Goal: Task Accomplishment & Management: Manage account settings

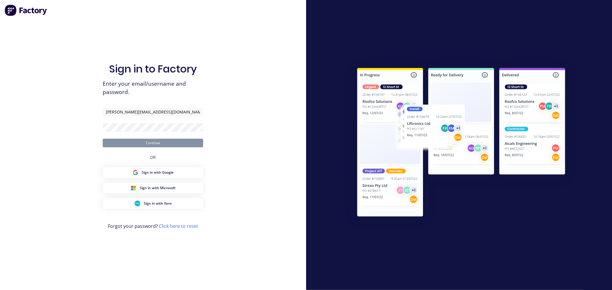
type input "[PERSON_NAME][EMAIL_ADDRESS][DOMAIN_NAME]"
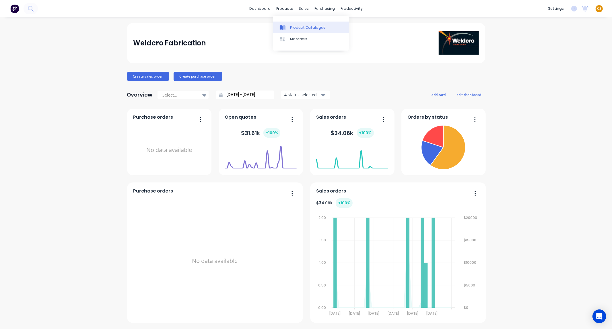
click at [298, 26] on div "Product Catalogue" at bounding box center [308, 27] width 36 height 5
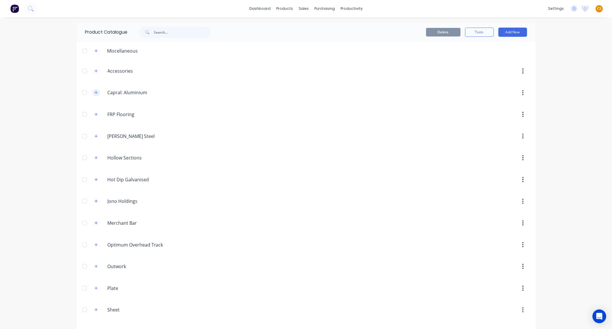
click at [94, 94] on icon "button" at bounding box center [95, 92] width 3 height 4
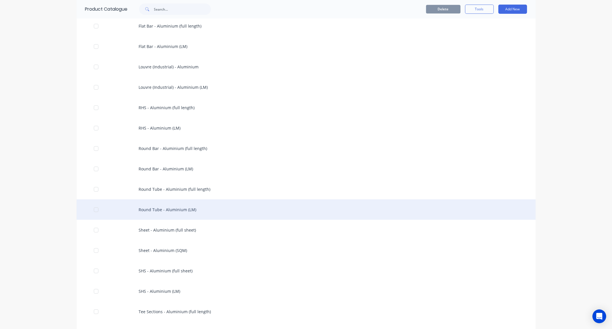
scroll to position [191, 0]
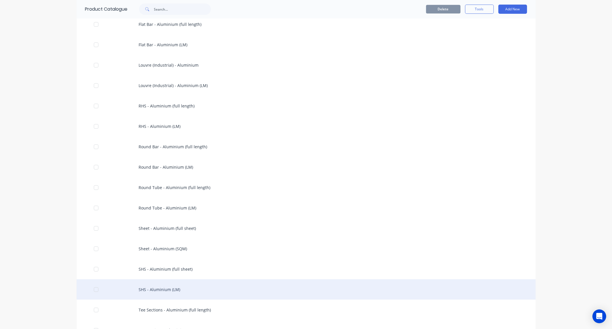
click at [170, 288] on div "SHS - Aluminium (LM)" at bounding box center [306, 289] width 459 height 20
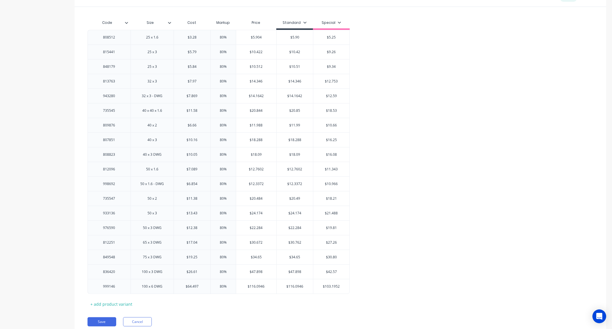
scroll to position [146, 0]
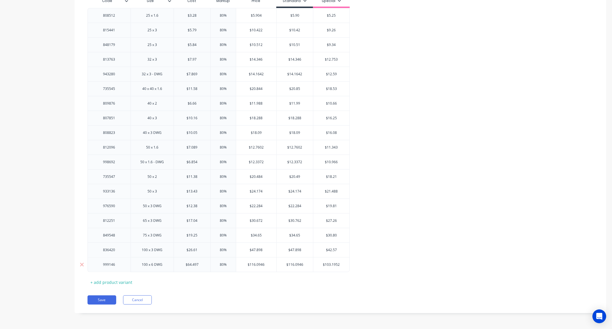
click at [345, 263] on input "$103.1952" at bounding box center [331, 264] width 36 height 5
type input "$103.19"
click at [305, 264] on input "$116.0946" at bounding box center [295, 264] width 36 height 5
type input "$116.09"
click at [305, 249] on input "$47.898" at bounding box center [294, 249] width 35 height 5
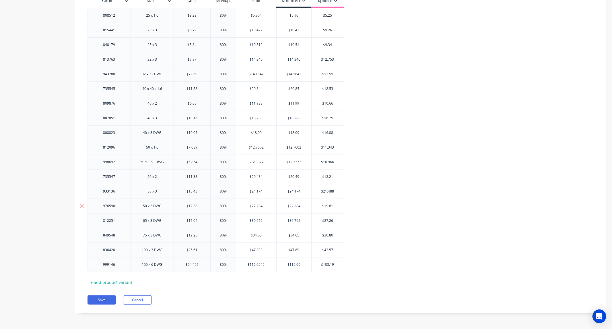
type input "$47.89"
click at [305, 204] on input "$22.284" at bounding box center [294, 205] width 35 height 5
type input "$22.28"
click at [338, 191] on input "$21.488" at bounding box center [328, 191] width 32 height 5
type input "$21.49"
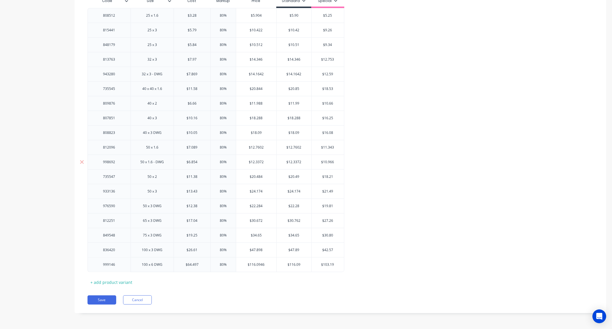
click at [305, 159] on input "$12.3372" at bounding box center [294, 161] width 35 height 5
type input "$12.33"
click at [338, 146] on input "$11.343" at bounding box center [328, 147] width 32 height 5
type input "$11.34"
click at [306, 146] on input "$12.7602" at bounding box center [294, 147] width 35 height 5
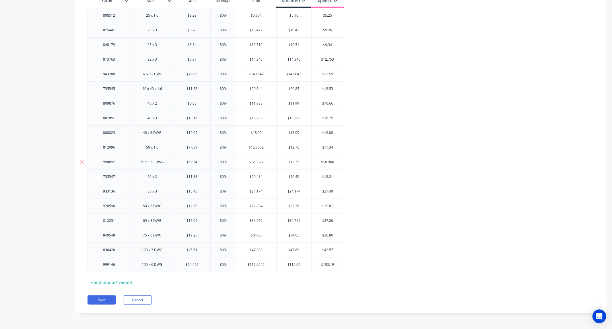
type input "$12.76"
click at [338, 162] on input "$10.966" at bounding box center [328, 161] width 32 height 5
type input "$10.97"
click at [303, 191] on input "$24.174" at bounding box center [294, 191] width 35 height 5
type input "$24.17"
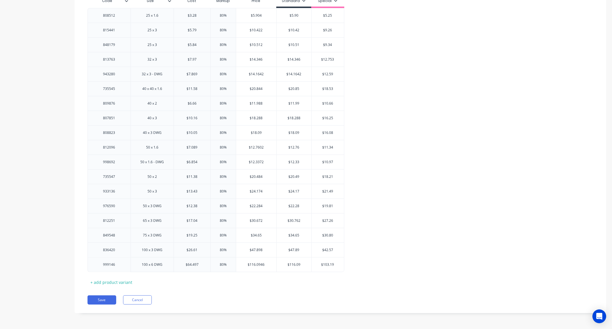
drag, startPoint x: 100, startPoint y: 300, endPoint x: 120, endPoint y: 291, distance: 21.4
click at [101, 290] on button "Save" at bounding box center [102, 299] width 29 height 9
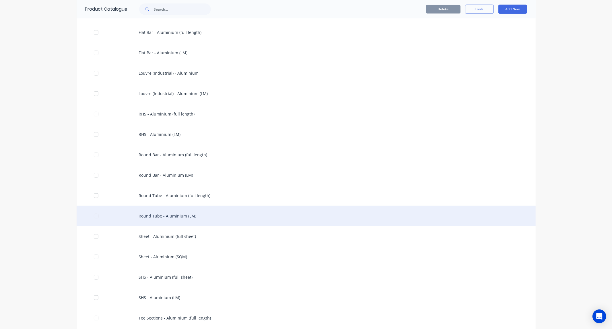
scroll to position [191, 0]
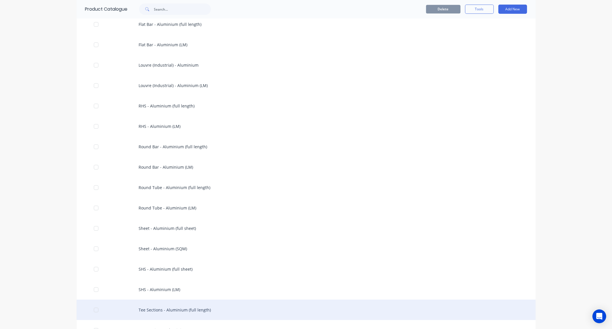
click at [176, 290] on div "Tee Sections - Aluminium (full length)" at bounding box center [306, 309] width 459 height 20
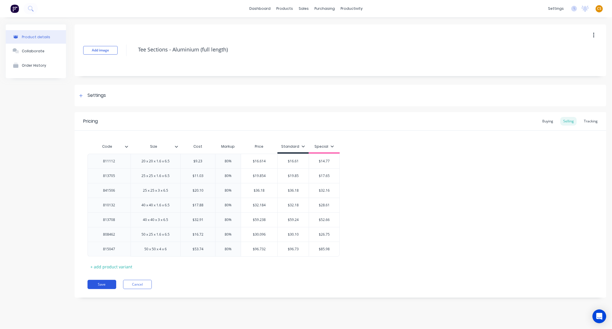
click at [107, 286] on button "Save" at bounding box center [102, 284] width 29 height 9
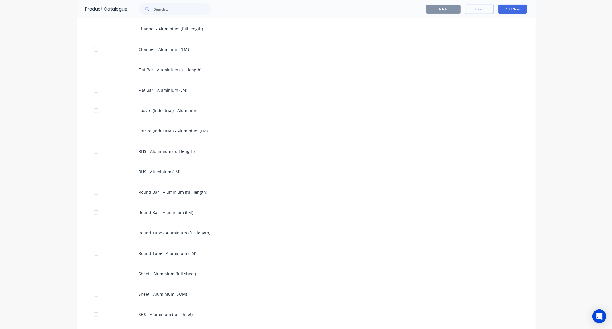
scroll to position [287, 0]
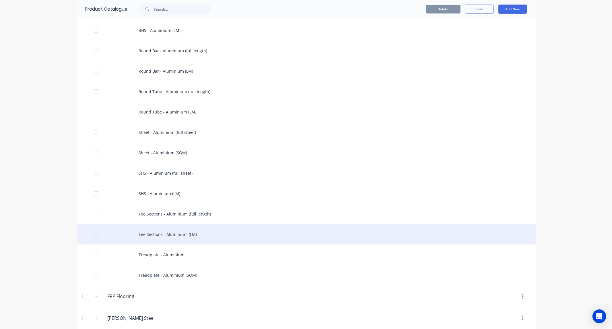
click at [165, 236] on div "Tee Sections - Aluminium (LM)" at bounding box center [306, 234] width 459 height 20
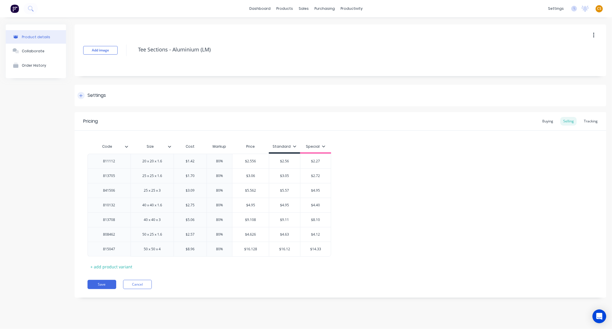
click at [79, 96] on icon at bounding box center [80, 96] width 3 height 4
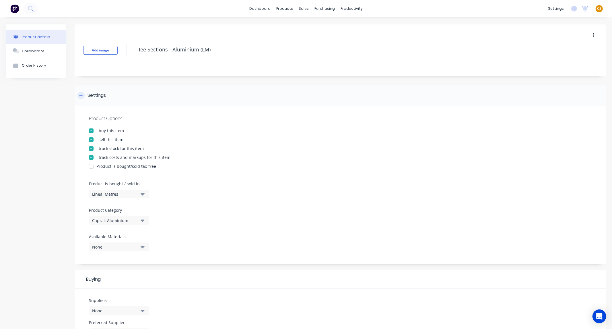
click at [79, 96] on icon at bounding box center [80, 96] width 3 height 4
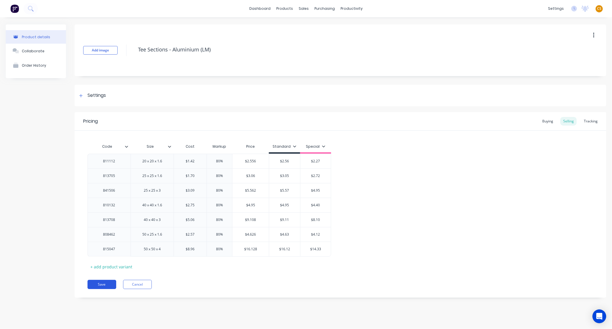
click at [108, 284] on button "Save" at bounding box center [102, 284] width 29 height 9
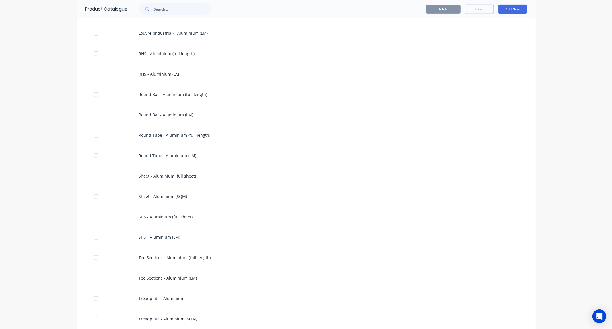
scroll to position [478, 0]
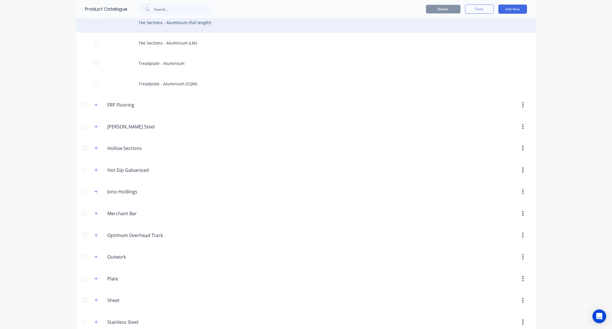
click at [193, 27] on div "Tee Sections - Aluminium (full length)" at bounding box center [306, 22] width 459 height 20
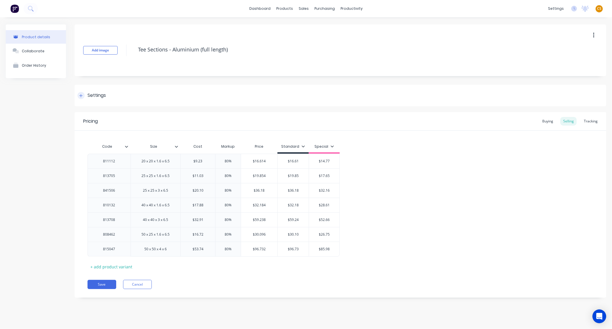
click at [83, 97] on div at bounding box center [80, 95] width 7 height 7
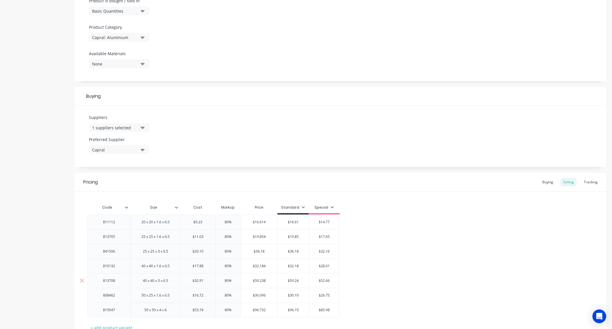
scroll to position [228, 0]
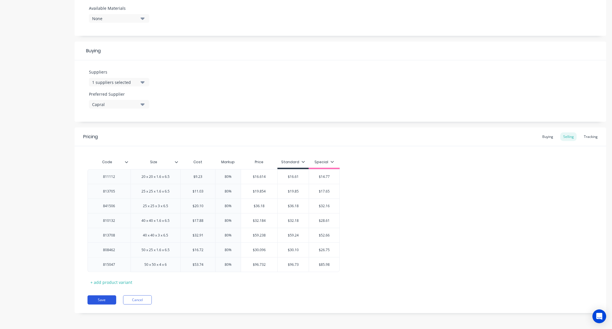
click at [102, 290] on button "Save" at bounding box center [102, 299] width 29 height 9
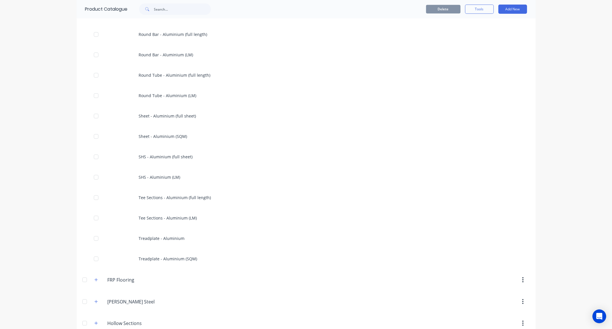
scroll to position [478, 0]
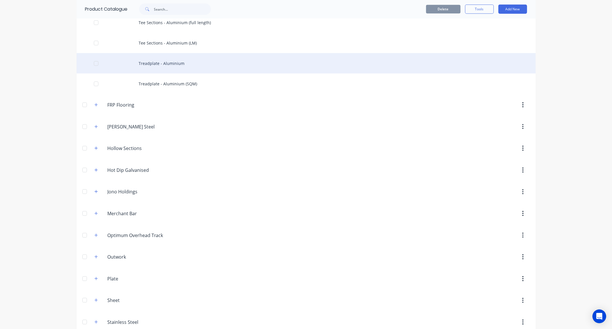
click at [193, 65] on div "Treadplate - Aluminium" at bounding box center [306, 63] width 459 height 20
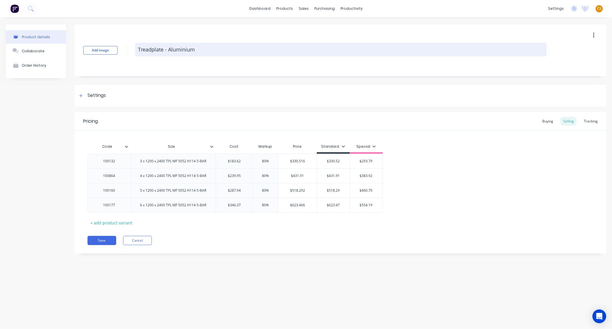
click at [208, 50] on textarea "Treadplate - Aluminium" at bounding box center [341, 49] width 412 height 13
paste textarea "(full sheet)"
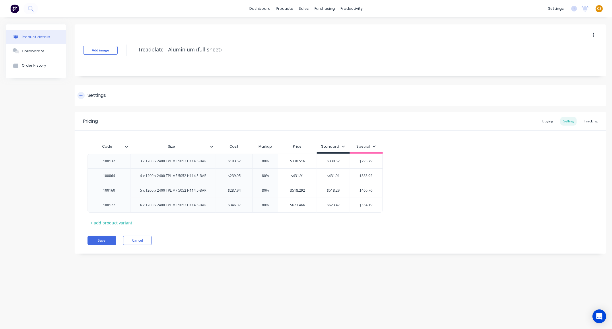
type textarea "Treadplate - Aluminium (full sheet)"
click at [81, 98] on div at bounding box center [80, 95] width 7 height 7
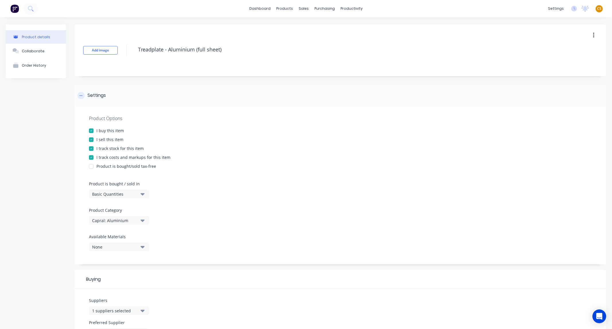
click at [82, 98] on div at bounding box center [80, 95] width 7 height 7
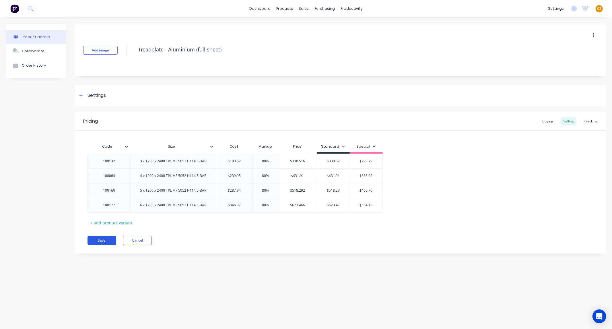
click at [100, 241] on button "Save" at bounding box center [102, 240] width 29 height 9
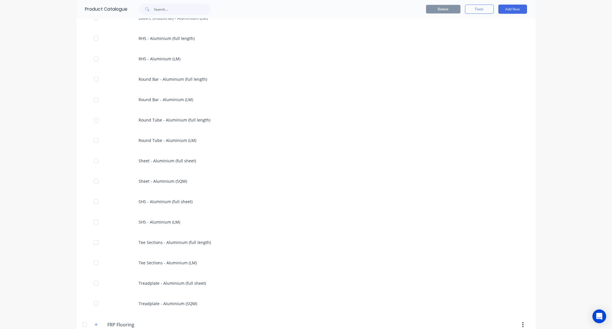
scroll to position [383, 0]
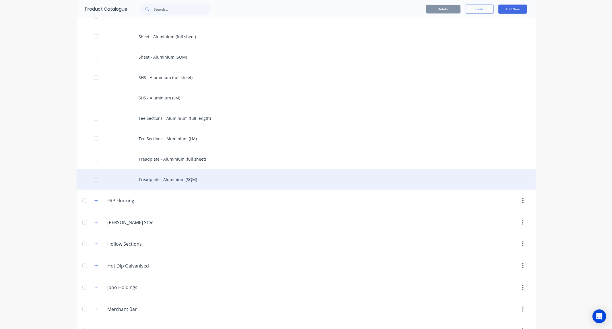
click at [155, 179] on div "Treadplate - Aluminium (SQM)" at bounding box center [306, 179] width 459 height 20
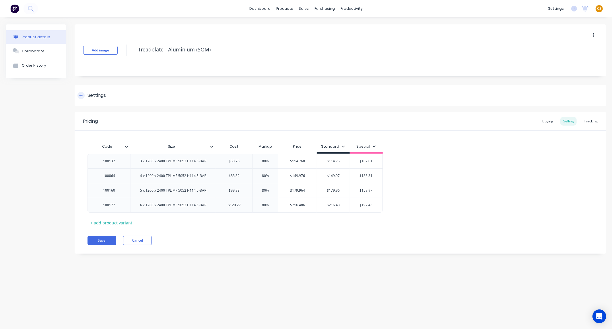
click at [80, 96] on icon at bounding box center [80, 96] width 3 height 4
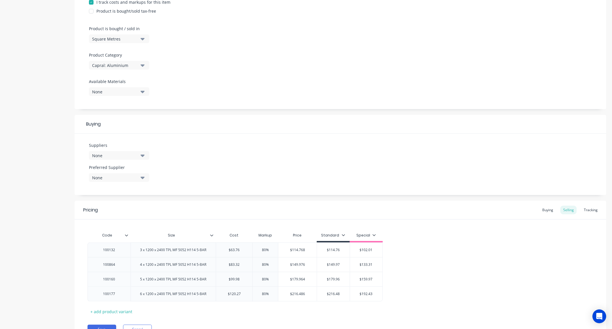
scroll to position [184, 0]
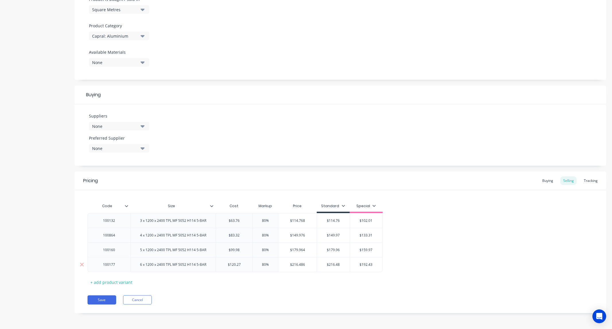
drag, startPoint x: 98, startPoint y: 299, endPoint x: 133, endPoint y: 265, distance: 48.7
click at [98, 290] on button "Save" at bounding box center [102, 299] width 29 height 9
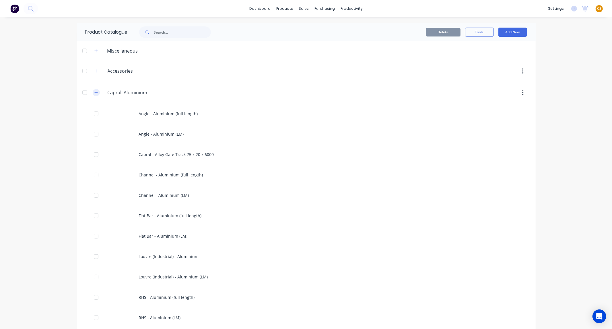
click at [94, 93] on icon "button" at bounding box center [95, 92] width 3 height 0
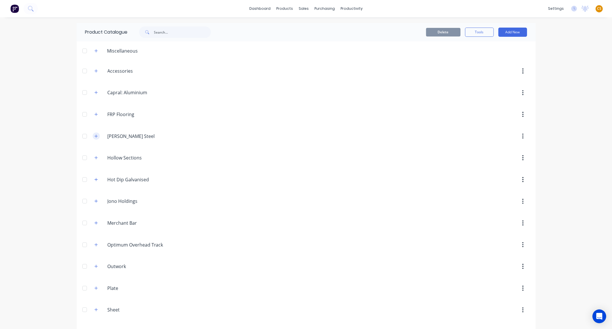
click at [96, 135] on button "button" at bounding box center [96, 135] width 7 height 7
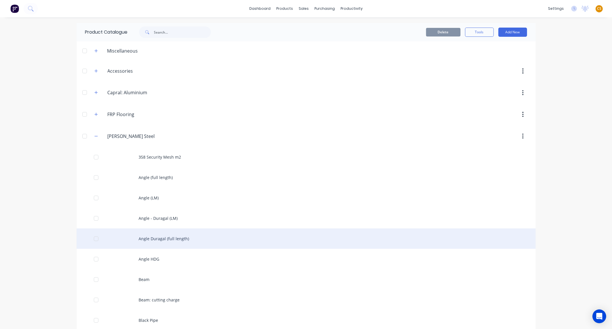
click at [166, 238] on div "Angle Duragal (full length)" at bounding box center [306, 238] width 459 height 20
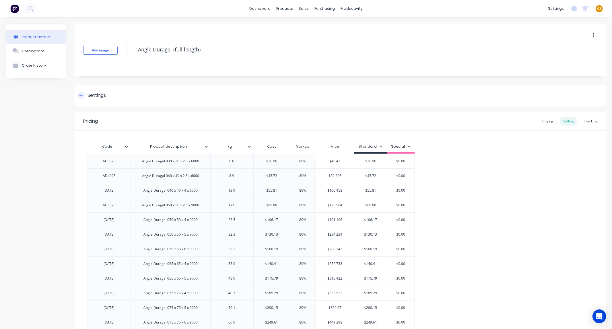
click at [83, 98] on div at bounding box center [80, 95] width 7 height 7
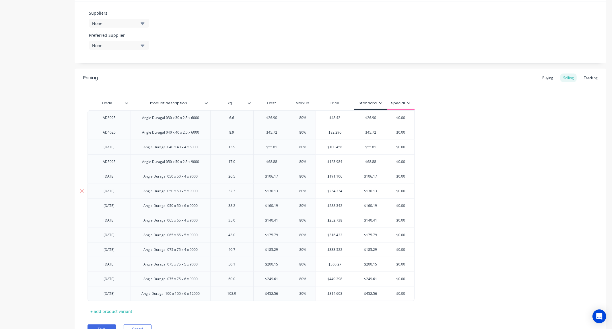
scroll to position [316, 0]
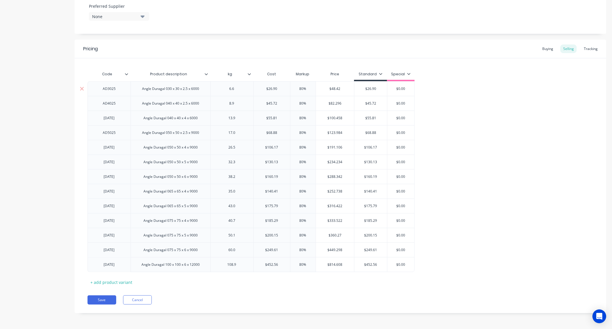
type input "$48.42"
click at [334, 87] on input "$48.42" at bounding box center [335, 88] width 38 height 5
click at [370, 87] on input "$26.90" at bounding box center [370, 88] width 33 height 5
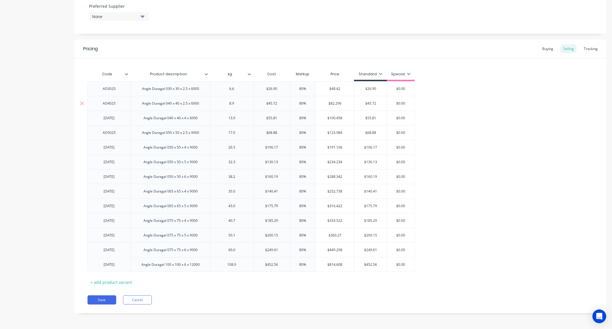
paste input "48.42"
type input "$48.42"
type input "$82.296"
click at [333, 104] on input "$82.296" at bounding box center [335, 103] width 38 height 5
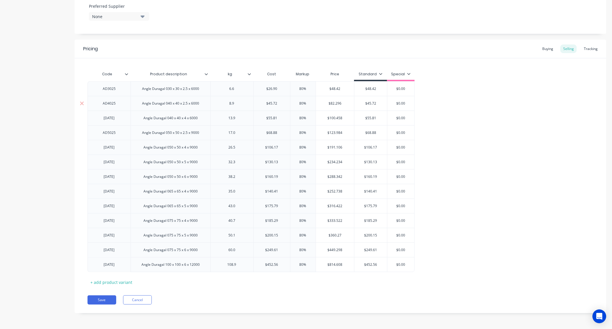
click at [370, 103] on input "$45.72" at bounding box center [370, 103] width 33 height 5
click at [371, 103] on input "$45.72" at bounding box center [370, 103] width 33 height 5
paste input "82.296"
type input "$82.29"
type input "$100.458"
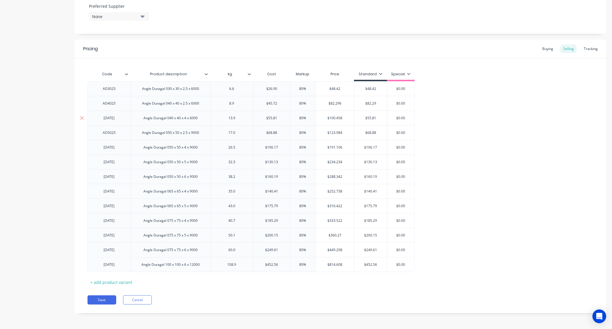
click at [334, 117] on input "$100.458" at bounding box center [335, 117] width 38 height 5
click at [371, 116] on input "$55.81" at bounding box center [370, 117] width 33 height 5
click at [370, 116] on input "$55.81" at bounding box center [370, 117] width 33 height 5
paste input "100.458"
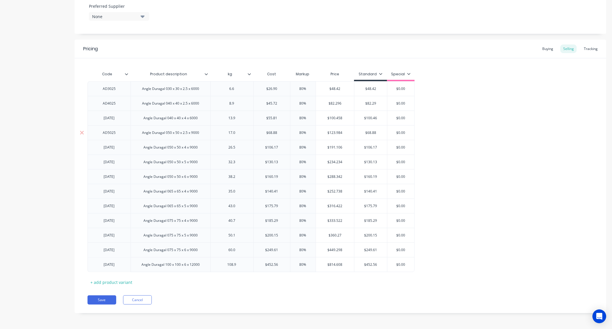
type input "$100.46"
type input "$123.984"
click at [334, 132] on input "$123.984" at bounding box center [335, 132] width 38 height 5
click at [334, 131] on input "$123.984" at bounding box center [335, 132] width 38 height 5
click at [368, 133] on input "$68.88" at bounding box center [370, 132] width 33 height 5
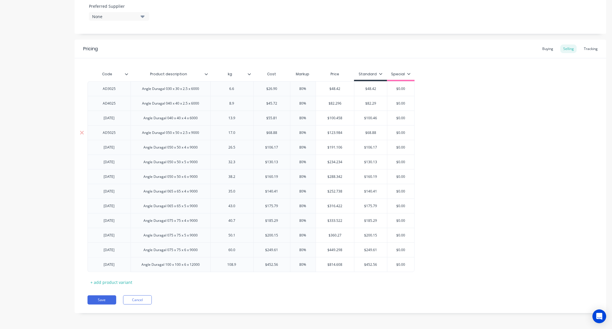
click at [368, 133] on input "$68.88" at bounding box center [370, 132] width 33 height 5
paste input "123.984"
type input "$123.98"
type input "$191.106"
click at [339, 145] on input "$191.106" at bounding box center [335, 147] width 38 height 5
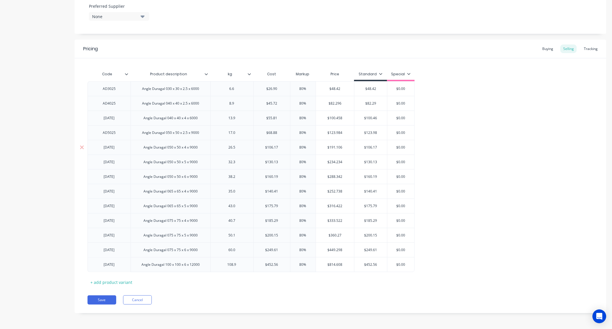
click at [339, 145] on input "$191.106" at bounding box center [335, 147] width 38 height 5
click at [370, 145] on input "$106.17" at bounding box center [370, 147] width 33 height 5
paste input "91.106"
type input "$191.11"
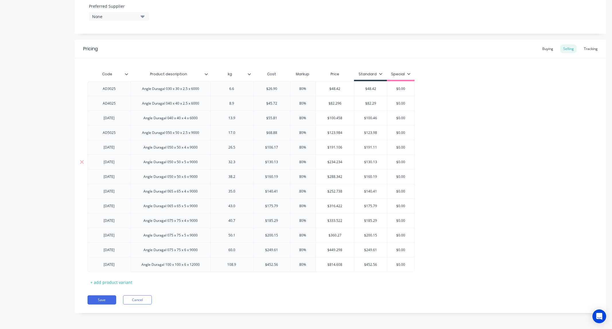
type input "$234.234"
click at [333, 161] on input "$234.234" at bounding box center [335, 161] width 38 height 5
click at [371, 162] on input "$130.13" at bounding box center [370, 161] width 33 height 5
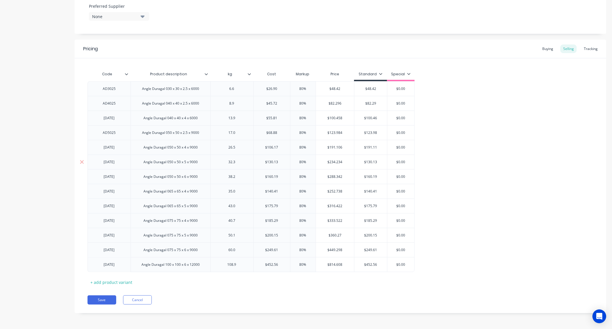
paste input "234.234"
type input "$234.23"
type input "$288.342"
click at [333, 175] on input "$288.342" at bounding box center [335, 176] width 38 height 5
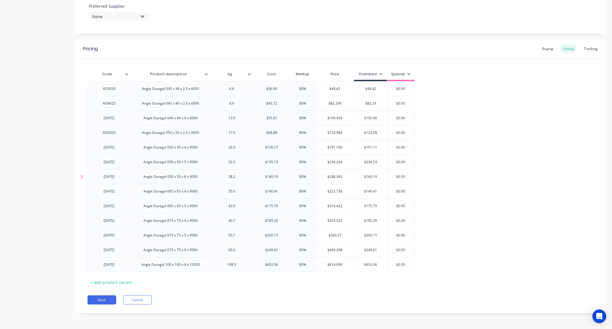
click at [366, 176] on input "$160.19" at bounding box center [370, 176] width 33 height 5
paste input "288.342"
type input "$288.34"
type input "$252.738"
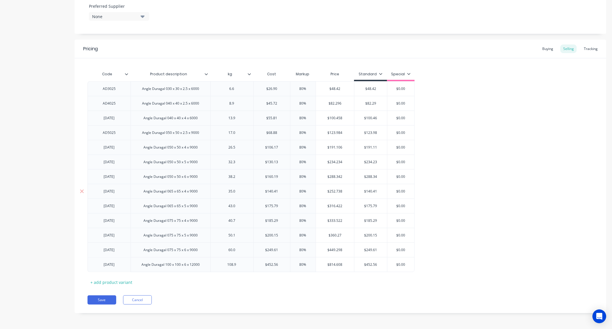
click at [335, 189] on input "$252.738" at bounding box center [335, 191] width 38 height 5
click at [369, 191] on input "$140.41" at bounding box center [370, 191] width 33 height 5
paste input "252.738"
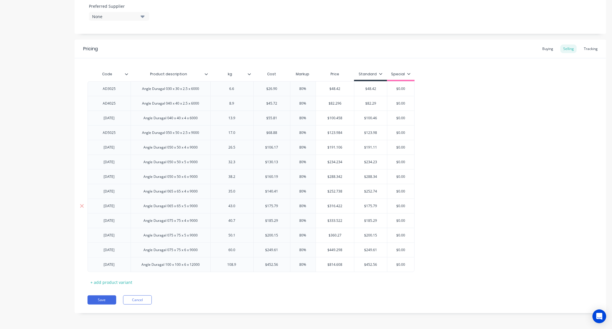
type input "$252.74"
type input "$316.422"
click at [331, 205] on input "$316.422" at bounding box center [335, 205] width 38 height 5
click at [368, 204] on input "$175.79" at bounding box center [370, 205] width 33 height 5
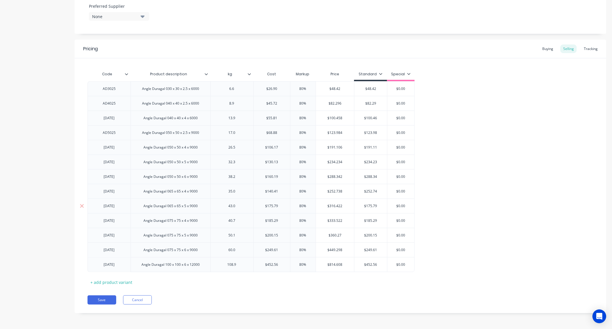
click at [368, 204] on input "$175.79" at bounding box center [370, 205] width 33 height 5
paste input "316.422"
type input "$316.42"
type input "$333.522"
click at [334, 219] on input "$333.522" at bounding box center [335, 220] width 38 height 5
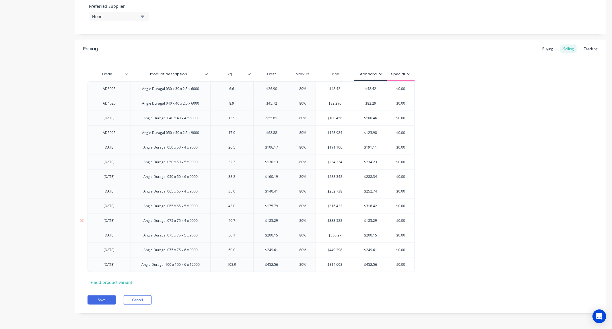
click at [334, 219] on input "$333.522" at bounding box center [335, 220] width 38 height 5
click at [373, 220] on input "$185.29" at bounding box center [370, 220] width 33 height 5
paste input "333.522"
type input "$333.52"
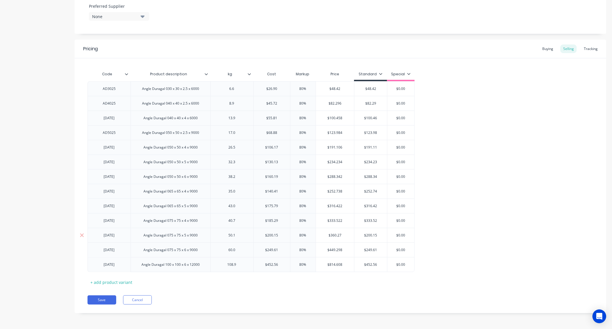
type input "$360.27"
click at [334, 233] on input "$360.27" at bounding box center [335, 234] width 38 height 5
click at [375, 234] on input "$200.15" at bounding box center [370, 234] width 33 height 5
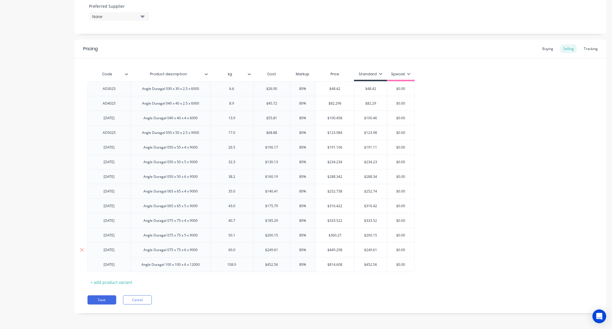
paste input "360.27"
type input "$360.27"
type input "$449.298"
click at [334, 250] on input "$449.298" at bounding box center [335, 249] width 38 height 5
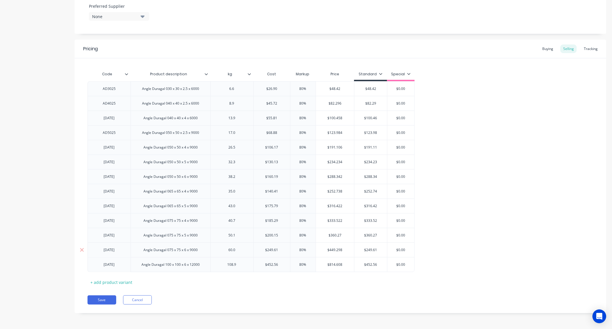
click at [367, 249] on input "$249.61" at bounding box center [370, 249] width 33 height 5
paste input "449.298"
type input "$449.29"
type input "$814.608"
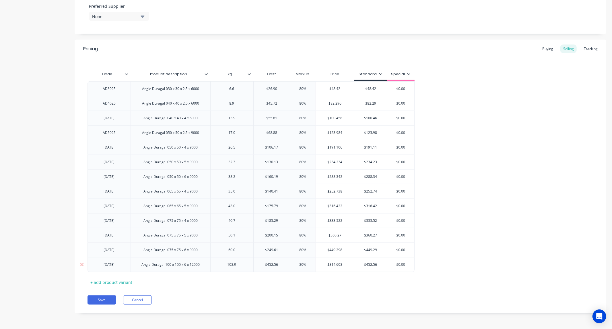
click at [332, 265] on input "$814.608" at bounding box center [335, 264] width 38 height 5
click at [368, 264] on input "$452.56" at bounding box center [370, 264] width 33 height 5
paste input "814.608"
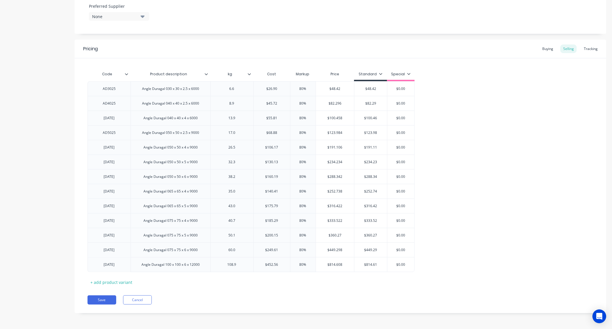
type input "$814.61"
click at [455, 160] on div "AD3025 Angle Duragal 030 x 30 x 2.5 x 6000 6.6 $26.90 80% $48.42 $48.42 $48.42 …" at bounding box center [341, 176] width 506 height 191
click at [400, 88] on input "$0.00" at bounding box center [401, 88] width 29 height 5
paste input "43.04"
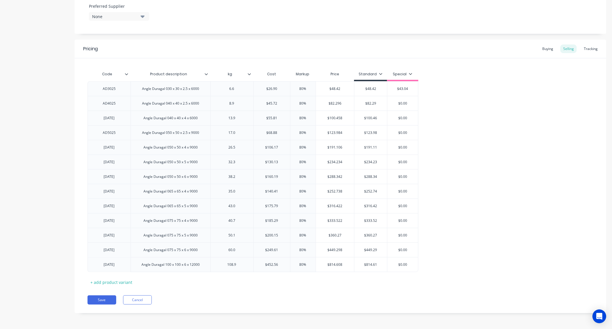
type input "$43.04"
click at [404, 103] on input "$0.00" at bounding box center [402, 103] width 31 height 5
paste input "73.15"
type input "$73.15"
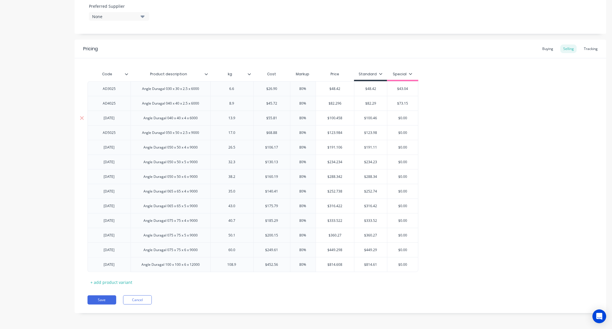
click at [400, 118] on input "$0.00" at bounding box center [402, 117] width 31 height 5
paste input "89.3"
type input "$89.30"
click at [402, 132] on input "$0.00" at bounding box center [402, 132] width 31 height 5
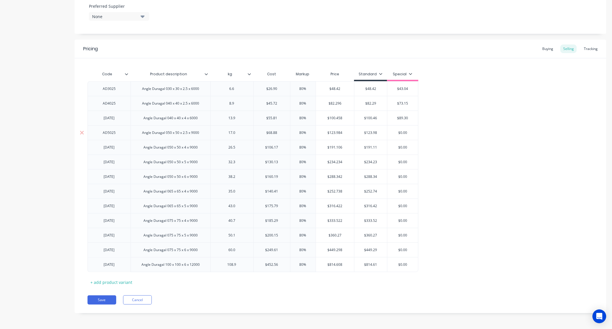
click at [402, 132] on input "$0.00" at bounding box center [402, 132] width 31 height 5
paste input "110.21"
type input "$110.21"
click at [403, 147] on input "$0.00" at bounding box center [403, 147] width 32 height 5
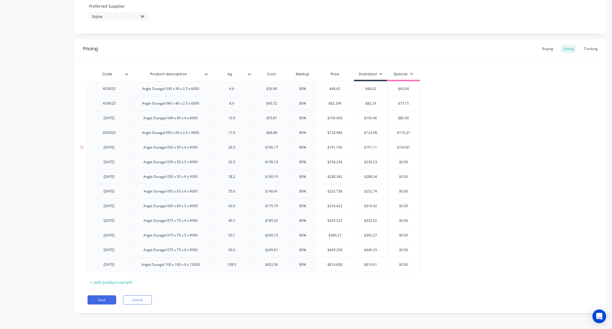
type input "$169.87"
type input "$130.13"
type input "80%"
type input "$208.21"
click at [403, 177] on input "$0.00" at bounding box center [403, 176] width 32 height 5
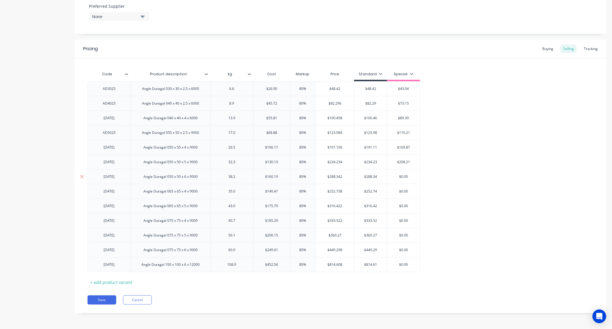
click at [403, 176] on input "$0.00" at bounding box center [403, 176] width 32 height 5
type input "$256.30"
click at [406, 190] on input "$0.00" at bounding box center [403, 191] width 32 height 5
type input "$224.66"
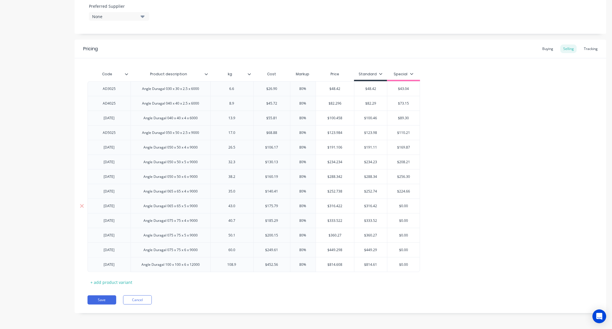
click at [402, 205] on input "$0.00" at bounding box center [403, 205] width 32 height 5
paste input "281.26"
type input "$281.26"
click at [404, 221] on input "$0.00" at bounding box center [403, 220] width 32 height 5
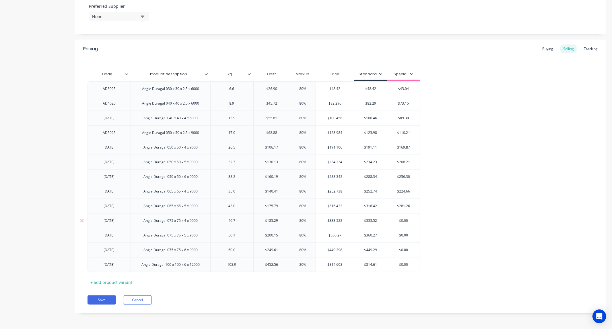
click at [404, 221] on input "$0.00" at bounding box center [403, 220] width 32 height 5
paste input "296.46"
type input "$296.46"
click at [405, 234] on input "$0.00" at bounding box center [403, 234] width 32 height 5
drag, startPoint x: 405, startPoint y: 234, endPoint x: 428, endPoint y: 225, distance: 24.6
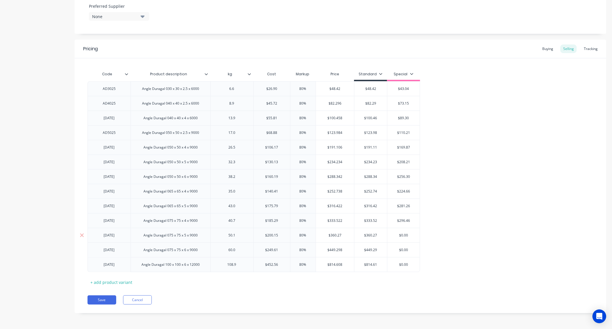
click at [405, 234] on input "$0.00" at bounding box center [403, 234] width 32 height 5
paste input "320.24"
type input "$320.24"
click at [400, 248] on input "$0.00" at bounding box center [403, 249] width 32 height 5
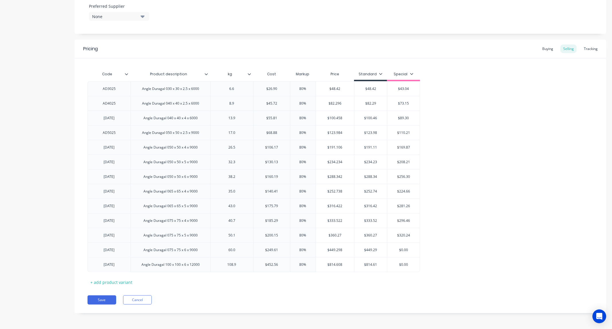
paste input "399.38"
type input "399.38"
click at [403, 264] on input "$0.00" at bounding box center [403, 264] width 32 height 5
paste input "724.1"
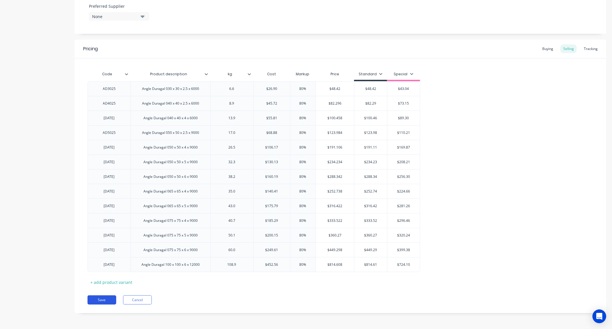
type input "$724.10"
click at [100, 290] on button "Save" at bounding box center [102, 299] width 29 height 9
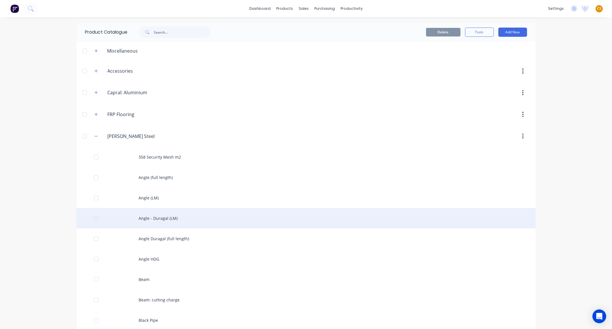
click at [184, 222] on div "Angle - Duragal (LM)" at bounding box center [306, 218] width 459 height 20
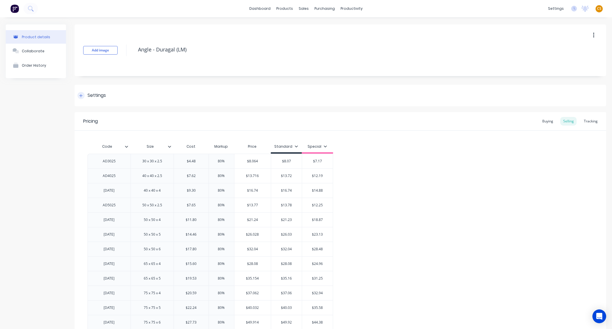
click at [81, 96] on icon at bounding box center [80, 95] width 3 height 3
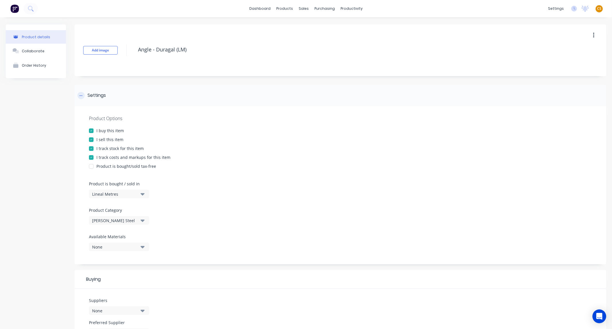
click at [81, 96] on icon at bounding box center [80, 96] width 3 height 4
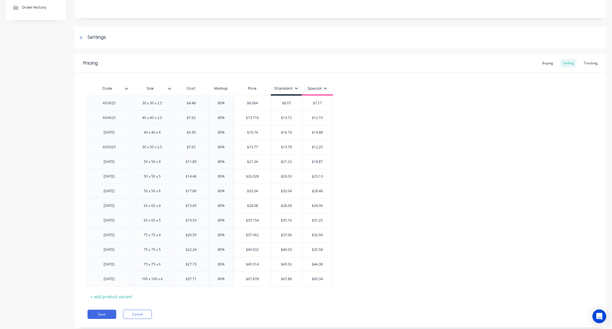
scroll to position [73, 0]
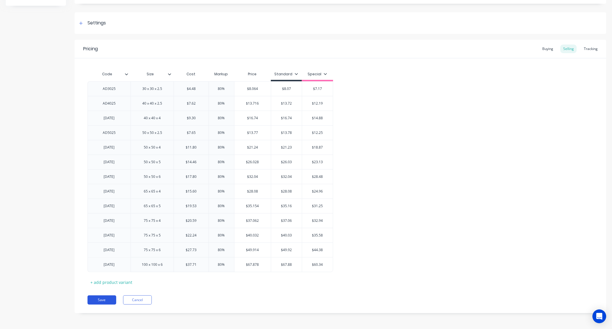
click at [112, 290] on button "Save" at bounding box center [102, 299] width 29 height 9
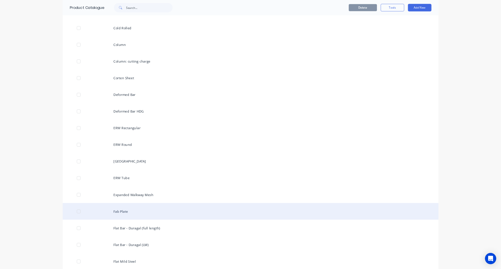
scroll to position [478, 0]
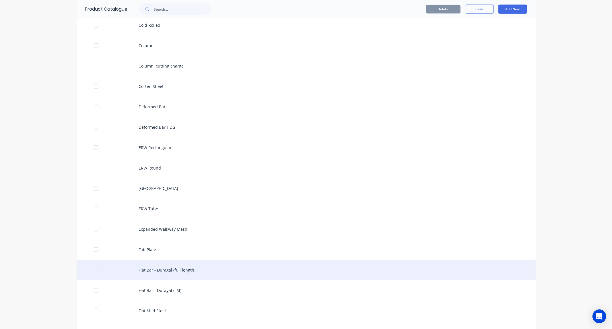
click at [179, 271] on div "Flat Bar - Duragal (full length)" at bounding box center [306, 269] width 459 height 20
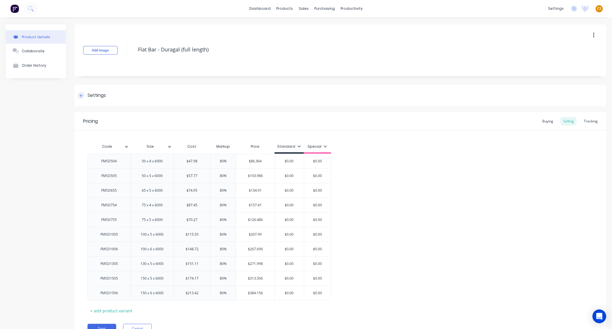
click at [83, 94] on div at bounding box center [80, 95] width 7 height 7
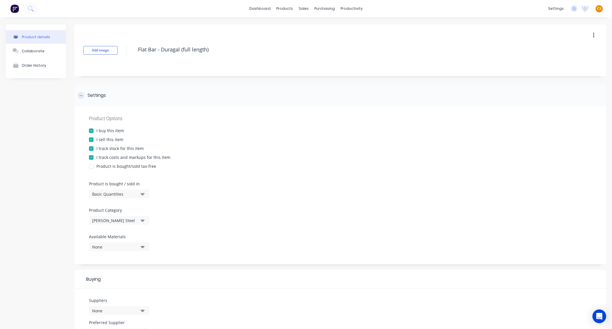
click at [83, 94] on div at bounding box center [80, 95] width 7 height 7
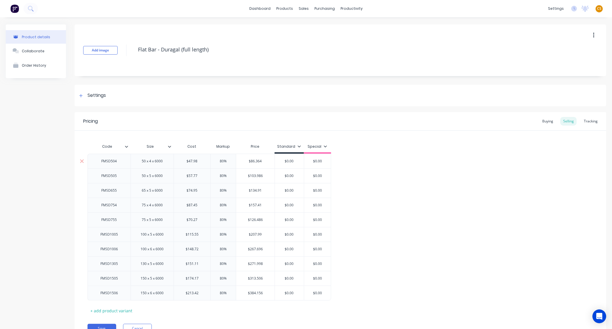
type input "$86.364"
click at [254, 160] on input "$86.364" at bounding box center [255, 160] width 38 height 5
click at [288, 160] on input "$0.00" at bounding box center [289, 160] width 29 height 5
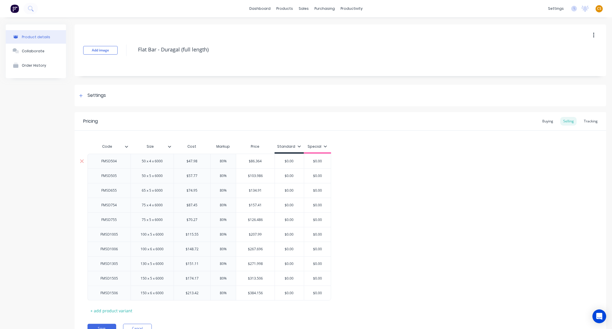
paste input "86.364"
type input "$86.36"
type input "$103.986"
click at [253, 175] on input "$103.986" at bounding box center [255, 175] width 38 height 5
click at [253, 174] on input "$103.986" at bounding box center [255, 175] width 38 height 5
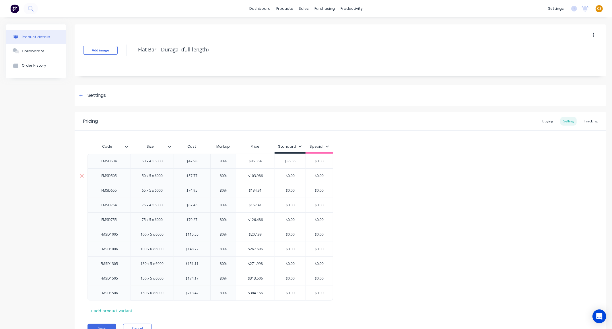
click at [293, 174] on input "$0.00" at bounding box center [290, 175] width 31 height 5
paste input "103.986"
type input "$103.99"
type input "$134.91"
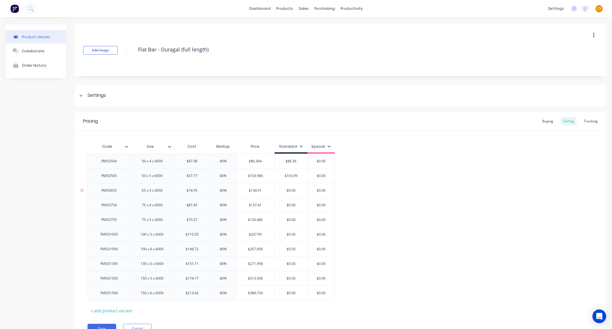
click at [255, 191] on input "$134.91" at bounding box center [255, 190] width 38 height 5
click at [255, 190] on input "$134.91" at bounding box center [255, 190] width 38 height 5
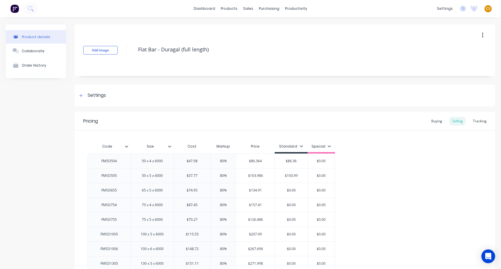
scroll to position [88, 0]
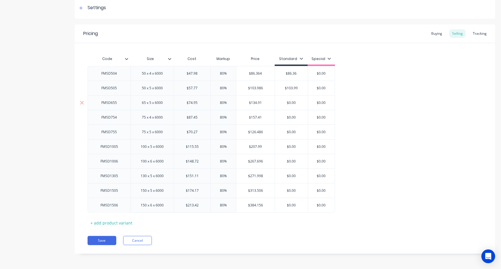
click at [291, 100] on input "$0.00" at bounding box center [291, 102] width 33 height 5
drag, startPoint x: 291, startPoint y: 100, endPoint x: 287, endPoint y: 102, distance: 4.5
click at [291, 100] on input "$0.00" at bounding box center [291, 102] width 33 height 5
paste input "134.91"
type input "$134.91"
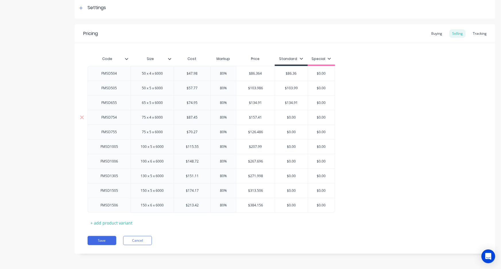
type input "$157.41"
click at [253, 116] on input "$157.41" at bounding box center [255, 117] width 38 height 5
click at [290, 117] on input "$0.00" at bounding box center [291, 117] width 33 height 5
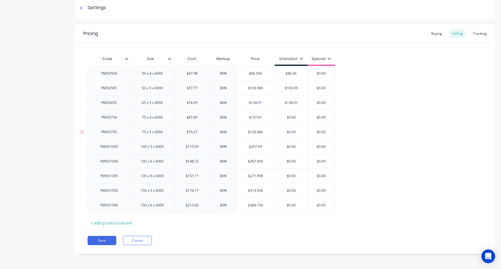
paste input "157.41"
type input "$157.41"
type input "$126.486"
click at [255, 131] on input "$126.486" at bounding box center [255, 131] width 38 height 5
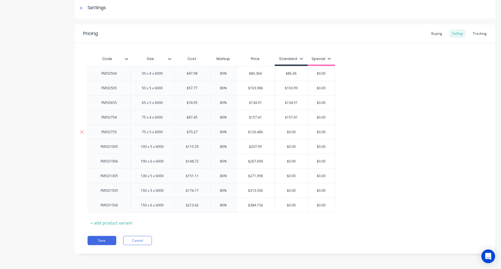
click at [290, 131] on input "$0.00" at bounding box center [291, 131] width 33 height 5
paste input "126.486"
type input "$126.49"
type input "$207.99"
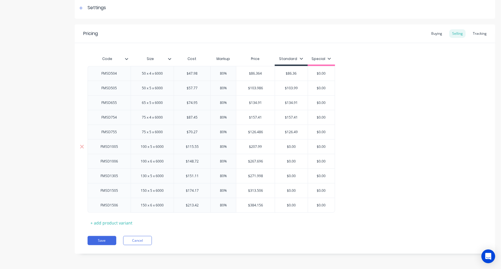
click at [252, 145] on input "$207.99" at bounding box center [255, 146] width 38 height 5
click at [290, 146] on input "$0.00" at bounding box center [291, 146] width 33 height 5
paste input "207.99"
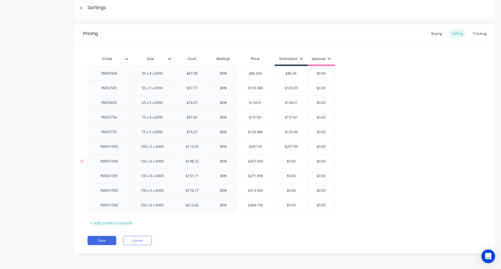
type input "$207.99"
type input "$267.696"
click at [256, 161] on input "$267.696" at bounding box center [255, 161] width 38 height 5
click at [290, 161] on input "$0.00" at bounding box center [291, 161] width 33 height 5
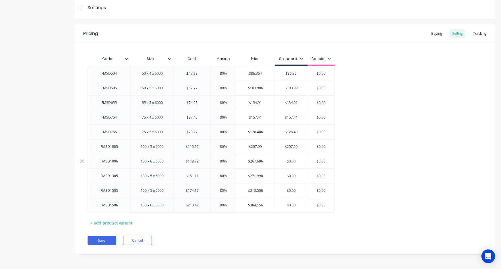
click at [290, 161] on input "$0.00" at bounding box center [291, 161] width 33 height 5
paste input "267.696"
type input "$267.696"
type input "$271.998"
click at [254, 174] on input "$271.998" at bounding box center [255, 175] width 38 height 5
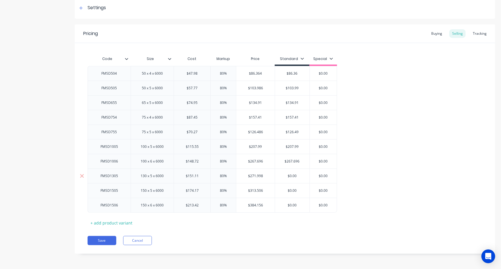
click at [254, 174] on input "$271.998" at bounding box center [255, 175] width 38 height 5
click at [291, 175] on input "$0.00" at bounding box center [292, 175] width 35 height 5
paste input "271.998"
type input "$271.99"
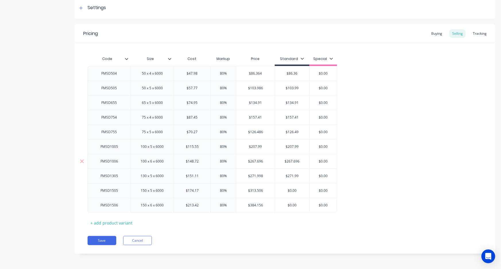
click at [302, 161] on input "$267.696" at bounding box center [292, 161] width 35 height 5
type input "$267.69"
type input "$313.506"
click at [255, 190] on input "$313.506" at bounding box center [255, 190] width 38 height 5
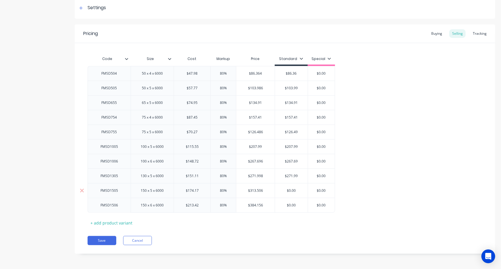
click at [290, 189] on input "$0.00" at bounding box center [291, 190] width 33 height 5
paste input "313.506"
type input "$313.51"
type input "$384.156"
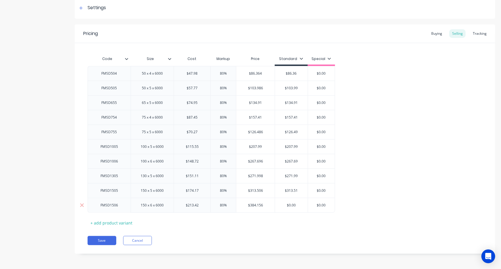
click at [254, 204] on input "$384.156" at bounding box center [255, 205] width 38 height 5
click at [290, 203] on input "$0.00" at bounding box center [291, 205] width 33 height 5
paste input "384.156"
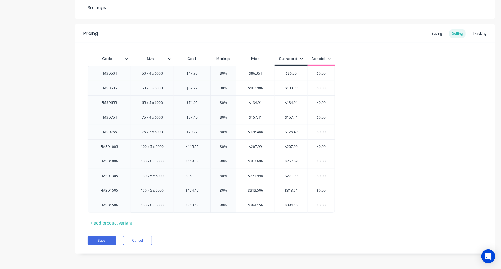
type input "$384.16"
click at [319, 73] on input "$0.00" at bounding box center [321, 73] width 29 height 5
paste input "76.77"
type input "$76.77"
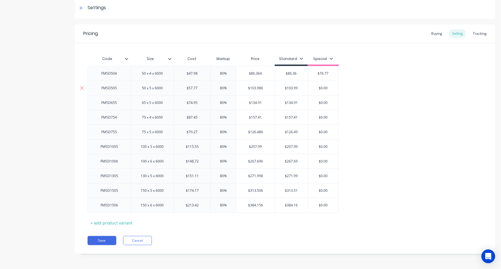
click at [322, 86] on input "$0.00" at bounding box center [323, 88] width 31 height 5
paste input "92.43"
type input "$92.43"
click at [321, 102] on input "$0.00" at bounding box center [323, 102] width 31 height 5
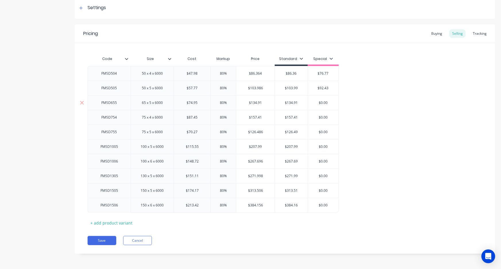
click at [321, 102] on input "$0.00" at bounding box center [323, 102] width 31 height 5
paste input "119.92"
type input "$119.92"
click at [322, 115] on input "$0.00" at bounding box center [324, 117] width 32 height 5
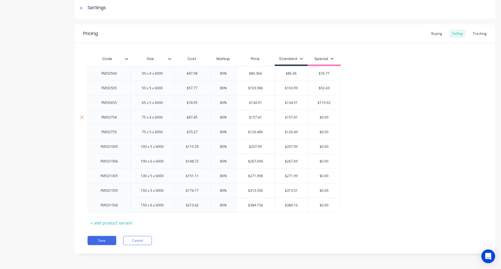
paste input "139.92"
type input "$139.92"
click at [321, 131] on input "$0.00" at bounding box center [324, 131] width 32 height 5
click at [322, 143] on div "$0.00" at bounding box center [324, 146] width 32 height 14
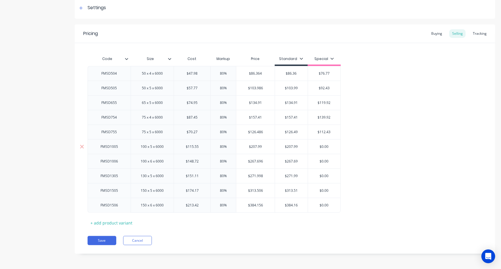
type input "$112.43"
drag, startPoint x: 322, startPoint y: 143, endPoint x: 323, endPoint y: 139, distance: 3.8
click at [322, 143] on div "$0.00" at bounding box center [324, 146] width 32 height 14
click at [325, 146] on input "$0.00184.88" at bounding box center [324, 146] width 32 height 5
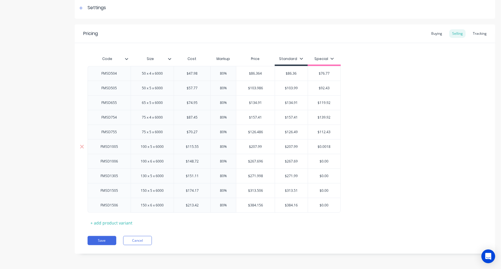
click at [325, 145] on input "$0.00184.88" at bounding box center [324, 146] width 32 height 5
click at [325, 144] on input "$0.00184.88" at bounding box center [324, 146] width 32 height 5
click at [321, 145] on input "$0.00184.88" at bounding box center [324, 146] width 32 height 5
drag, startPoint x: 309, startPoint y: 148, endPoint x: 300, endPoint y: 146, distance: 8.1
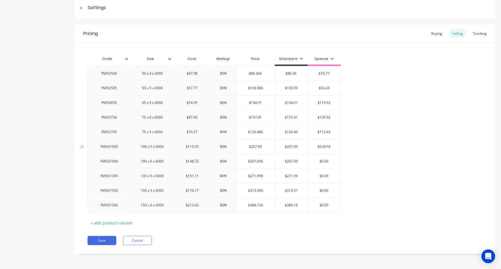
click at [308, 148] on input "$0.00184.88" at bounding box center [324, 146] width 32 height 5
click at [301, 146] on input "$207.99" at bounding box center [291, 146] width 33 height 5
type input "$"
type input "184.88"
drag, startPoint x: 330, startPoint y: 160, endPoint x: 309, endPoint y: 161, distance: 21.8
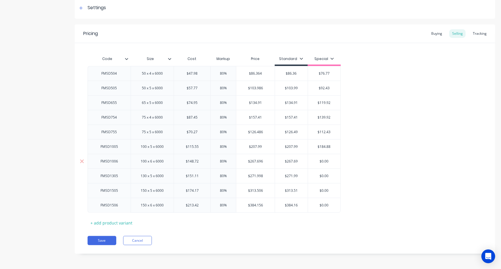
click at [309, 161] on input "$0.00" at bounding box center [324, 161] width 32 height 5
type input "237.95"
drag, startPoint x: 332, startPoint y: 175, endPoint x: 314, endPoint y: 176, distance: 18.1
click at [314, 176] on input "$0.00" at bounding box center [324, 175] width 32 height 5
type input "241.78"
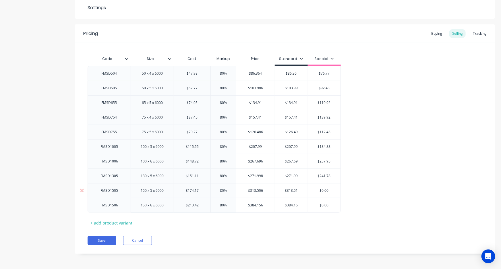
drag, startPoint x: 333, startPoint y: 189, endPoint x: 311, endPoint y: 189, distance: 21.5
click at [311, 189] on input "$0.00" at bounding box center [324, 190] width 32 height 5
type input "278.67"
drag, startPoint x: 333, startPoint y: 204, endPoint x: 295, endPoint y: 202, distance: 37.9
click at [295, 204] on div "FMSD1506 150 x 6 x 6000 $213.42 80% $384.156 $384.156 $384.16 $384.16 $0.00 $0.…" at bounding box center [214, 205] width 253 height 15
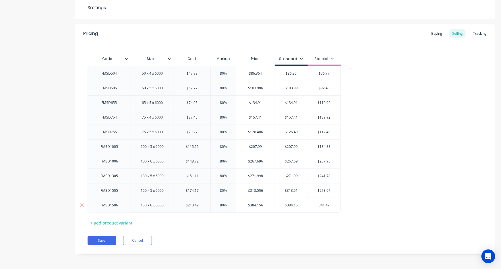
type input "341.47"
click at [101, 239] on button "Save" at bounding box center [102, 240] width 29 height 9
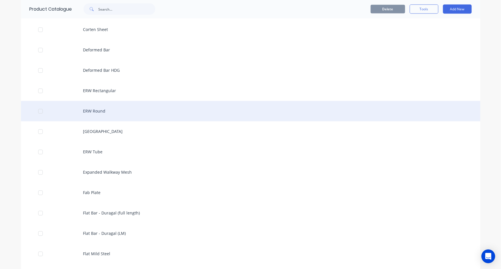
scroll to position [548, 0]
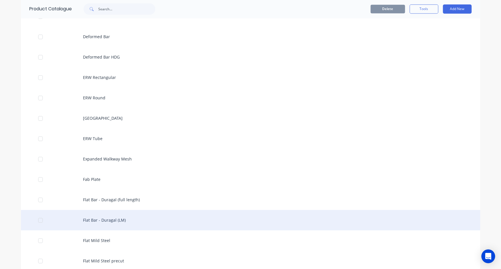
click at [131, 218] on div "Flat Bar - Duragal (LM)" at bounding box center [250, 220] width 459 height 20
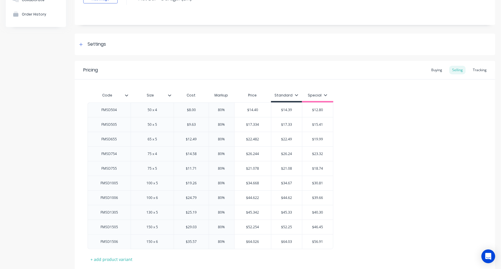
scroll to position [9, 0]
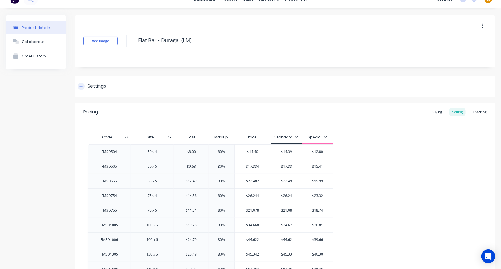
click at [82, 86] on icon at bounding box center [80, 86] width 3 height 4
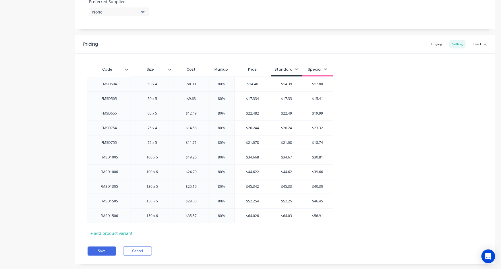
scroll to position [322, 0]
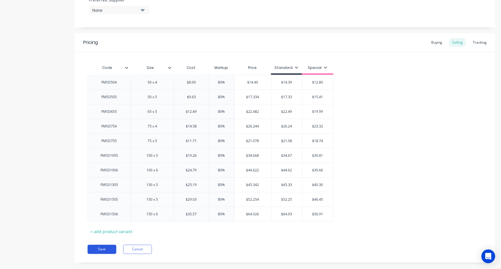
click at [102, 248] on button "Save" at bounding box center [102, 249] width 29 height 9
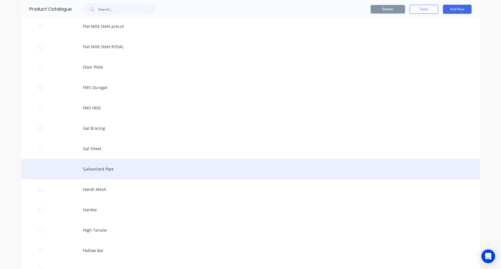
scroll to position [939, 0]
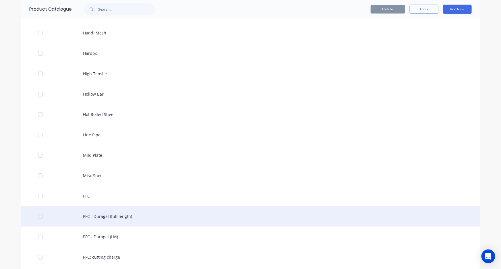
click at [121, 216] on div "PFC - Duragal (full length)" at bounding box center [250, 216] width 459 height 20
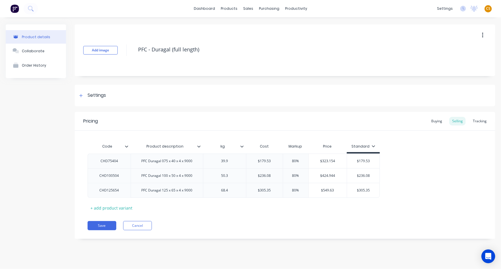
click at [373, 145] on icon at bounding box center [373, 145] width 3 height 3
click at [358, 163] on div "All" at bounding box center [356, 163] width 5 height 6
click at [372, 218] on div "Pricing Buying Selling Tracking Code Product description kg Cost Markup Price S…" at bounding box center [285, 175] width 420 height 127
click at [430, 146] on icon at bounding box center [429, 145] width 3 height 3
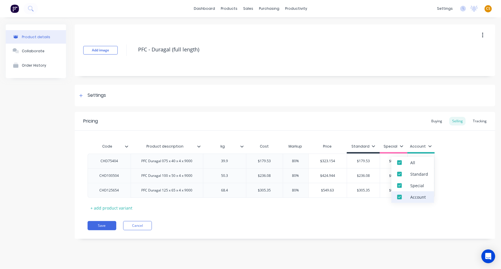
click at [417, 197] on div "Account" at bounding box center [417, 197] width 15 height 6
click at [360, 233] on div "Pricing Buying Selling Tracking Code Product description kg Cost Markup Price S…" at bounding box center [285, 175] width 420 height 127
type input "$323.154"
click at [325, 160] on input "$323.154" at bounding box center [328, 160] width 38 height 5
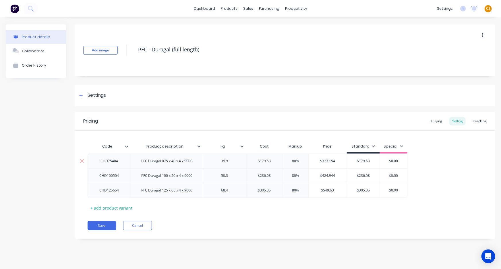
click at [360, 161] on input "$179.53" at bounding box center [363, 160] width 33 height 5
paste input "323.154"
type input "$323.15"
type input "$424.944"
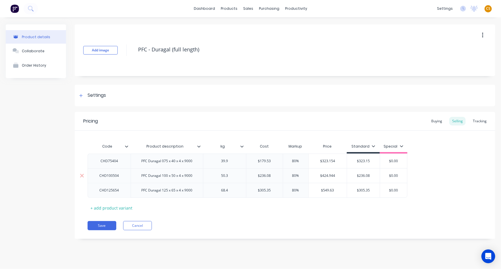
click at [329, 176] on input "$424.944" at bounding box center [328, 175] width 38 height 5
click at [361, 173] on div "$236.08" at bounding box center [363, 175] width 33 height 14
click at [361, 173] on input "$236.08" at bounding box center [363, 175] width 33 height 5
paste input "424.944"
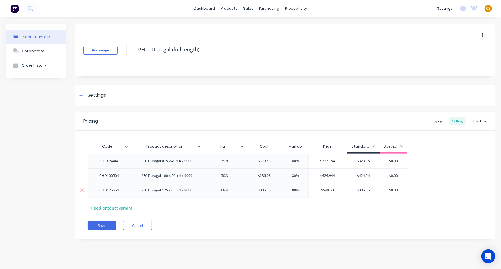
type input "$424.94"
type input "$549.63"
click at [327, 189] on input "$549.63" at bounding box center [328, 190] width 38 height 5
click at [361, 189] on input "$305.35" at bounding box center [363, 190] width 33 height 5
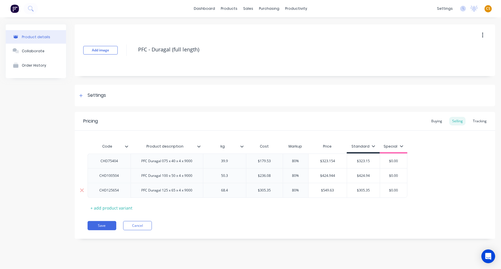
click at [361, 189] on input "$305.35" at bounding box center [363, 190] width 33 height 5
paste input "549.63"
type input "$549.63"
drag, startPoint x: 336, startPoint y: 216, endPoint x: 314, endPoint y: 211, distance: 22.6
click at [336, 216] on div "Pricing Buying Selling Tracking Code Product description kg Cost Markup Price S…" at bounding box center [285, 175] width 420 height 127
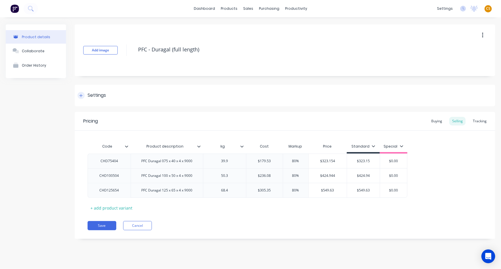
click at [81, 96] on icon at bounding box center [80, 95] width 3 height 3
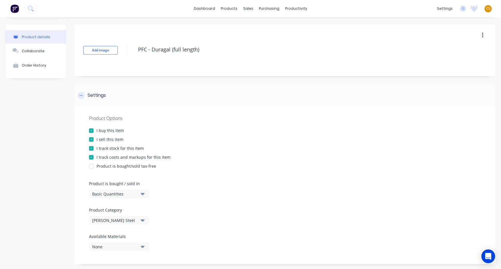
click at [81, 96] on icon at bounding box center [80, 96] width 3 height 4
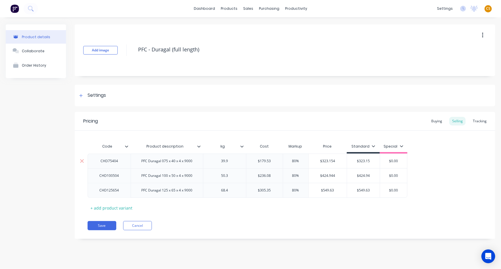
click at [393, 159] on input "$0.00" at bounding box center [393, 160] width 29 height 5
paste input "287.25"
type input "$287.25"
click at [396, 175] on input "$0.00" at bounding box center [396, 175] width 32 height 5
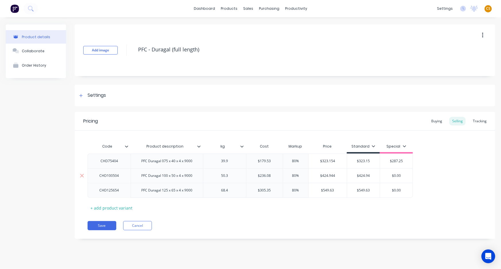
click at [396, 175] on input "$0.00" at bounding box center [396, 175] width 32 height 5
paste input "377.73"
type input "$377.73"
click at [395, 190] on input "$0.00" at bounding box center [396, 190] width 32 height 5
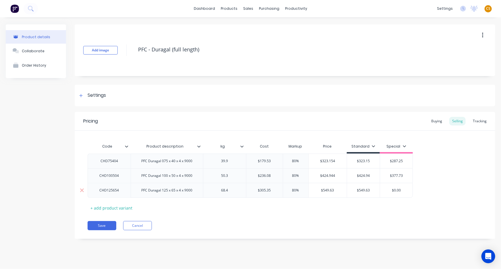
paste input "488.56"
type input "$488.56"
click at [109, 226] on button "Save" at bounding box center [102, 225] width 29 height 9
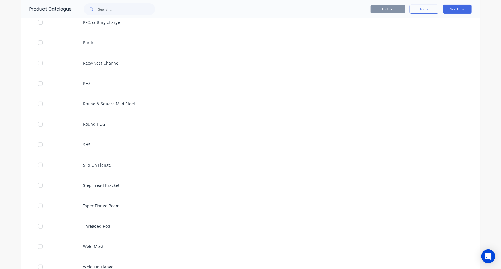
scroll to position [1017, 0]
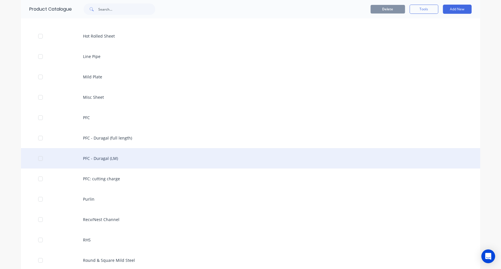
click at [111, 160] on div "PFC - Duragal (LM)" at bounding box center [250, 158] width 459 height 20
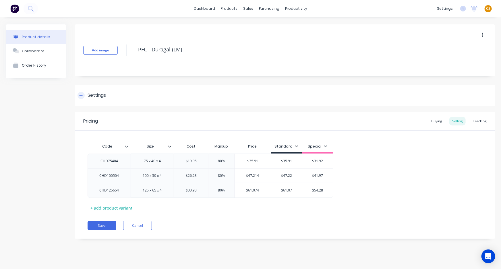
click at [81, 96] on icon at bounding box center [80, 95] width 3 height 3
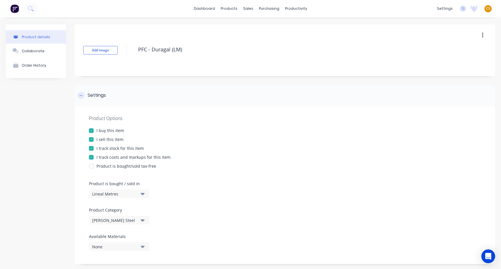
click at [81, 96] on icon at bounding box center [80, 96] width 3 height 4
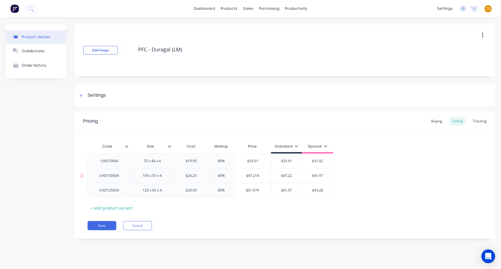
drag, startPoint x: 99, startPoint y: 226, endPoint x: 146, endPoint y: 179, distance: 66.6
click at [99, 226] on button "Save" at bounding box center [102, 225] width 29 height 9
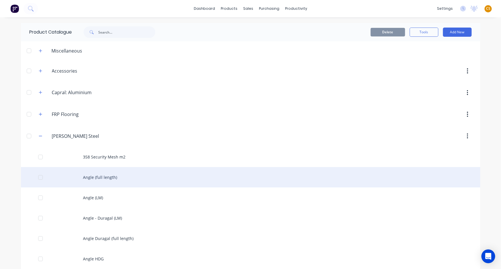
click at [111, 179] on div "Angle (full length)" at bounding box center [250, 177] width 459 height 20
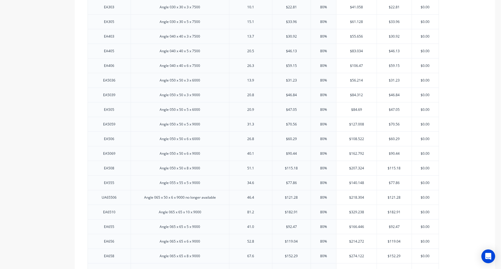
scroll to position [21, 0]
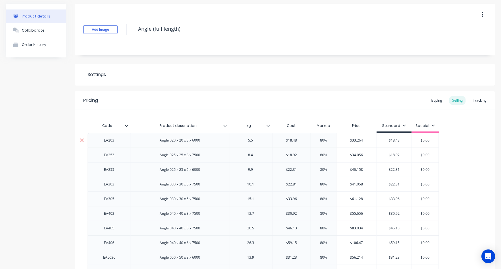
type input "$33.264"
click at [356, 139] on input "$33.264" at bounding box center [356, 140] width 40 height 5
click at [392, 140] on input "$18.48" at bounding box center [394, 140] width 35 height 5
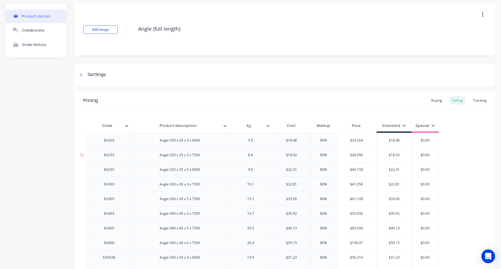
paste input "33.264"
type input "$33.264"
type input "$34.056"
click at [355, 154] on input "$34.056" at bounding box center [356, 154] width 40 height 5
click at [354, 154] on input "$34.056" at bounding box center [356, 154] width 40 height 5
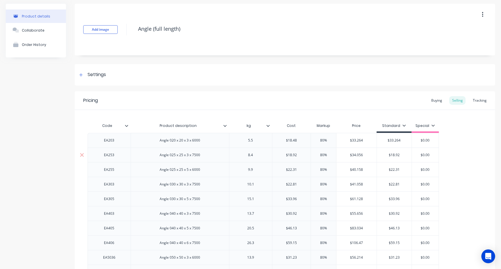
click at [395, 154] on input "$18.92" at bounding box center [394, 154] width 35 height 5
paste input "34.056"
type input "$34.056"
type input "$40.158"
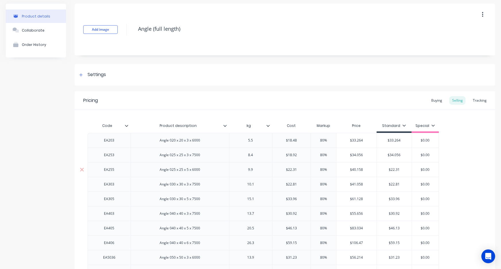
click at [356, 168] on input "$40.158" at bounding box center [356, 169] width 40 height 5
click at [393, 167] on input "$22.31" at bounding box center [394, 169] width 35 height 5
paste input "40.158"
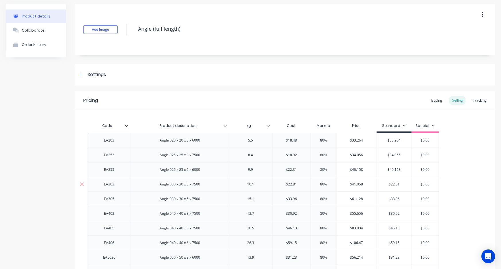
type input "$40.158"
type input "$41.058"
click at [356, 185] on input "$41.058" at bounding box center [356, 184] width 40 height 5
click at [394, 183] on input "$22.81" at bounding box center [394, 184] width 35 height 5
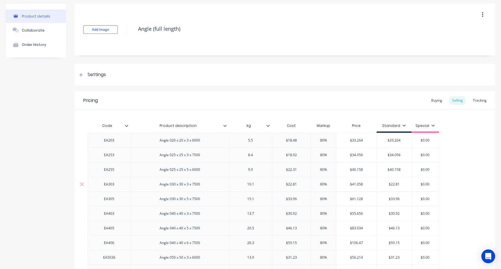
click at [394, 183] on input "$22.81" at bounding box center [394, 184] width 35 height 5
paste input "41.058"
type input "$41.058"
type input "$61.128"
click at [356, 198] on input "$61.128" at bounding box center [356, 198] width 40 height 5
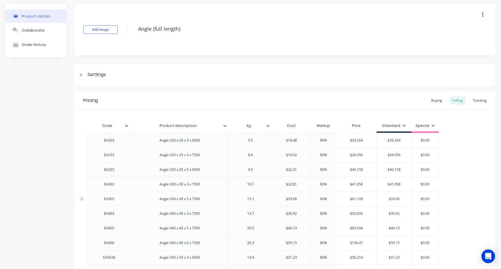
click at [356, 198] on input "$61.128" at bounding box center [356, 198] width 40 height 5
click at [392, 198] on input "$33.96" at bounding box center [394, 198] width 35 height 5
paste input "61.128"
type input "$61.128"
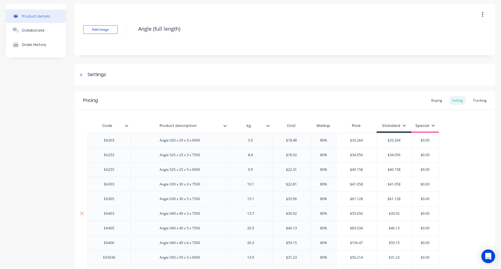
type input "$55.656"
click at [353, 212] on input "$55.656" at bounding box center [356, 213] width 40 height 5
drag, startPoint x: 353, startPoint y: 213, endPoint x: 364, endPoint y: 215, distance: 11.1
click at [353, 213] on input "$55.656" at bounding box center [356, 213] width 40 height 5
click at [390, 212] on input "$30.92" at bounding box center [394, 213] width 35 height 5
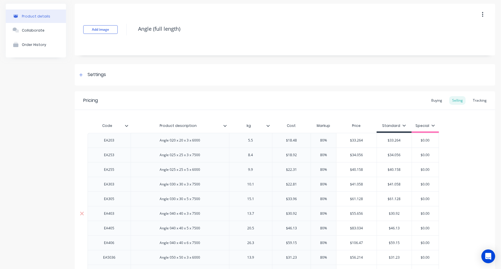
click at [391, 212] on input "$30.92" at bounding box center [394, 213] width 35 height 5
paste input "55.656"
type input "$55.656"
type input "$83.034"
click at [355, 228] on input "$83.034" at bounding box center [356, 228] width 40 height 5
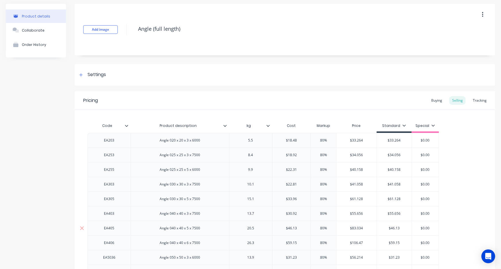
click at [355, 228] on input "$83.034" at bounding box center [356, 228] width 40 height 5
click at [392, 227] on input "$46.13" at bounding box center [394, 228] width 35 height 5
drag, startPoint x: 392, startPoint y: 227, endPoint x: 387, endPoint y: 229, distance: 5.4
click at [392, 227] on input "$46.13" at bounding box center [394, 228] width 35 height 5
paste input "83.034"
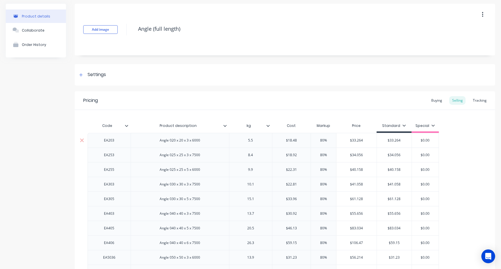
type input "$83.034"
click at [390, 139] on input "$33.264" at bounding box center [394, 140] width 35 height 5
click at [390, 140] on input "$33.264" at bounding box center [394, 140] width 35 height 5
type input "$"
click at [391, 156] on input "$34.056" at bounding box center [394, 154] width 35 height 5
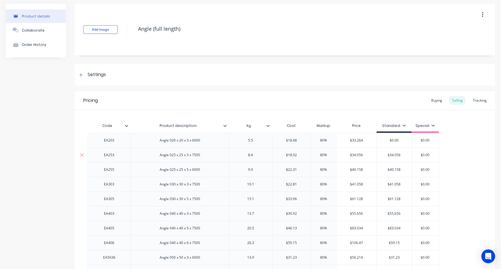
click at [391, 156] on input "$34.056" at bounding box center [394, 154] width 35 height 5
type input "$"
click at [393, 170] on input "$40.158" at bounding box center [394, 169] width 35 height 5
click at [393, 168] on input "$4.158" at bounding box center [394, 169] width 35 height 5
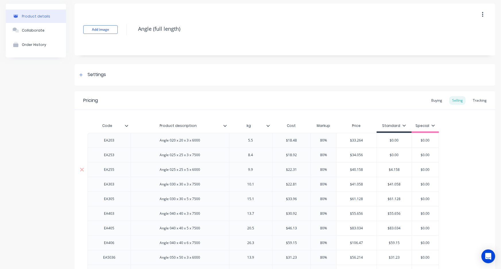
click at [393, 168] on input "$4.158" at bounding box center [394, 169] width 35 height 5
type input "$"
click at [393, 184] on input "$41.058" at bounding box center [394, 184] width 35 height 5
type input "$"
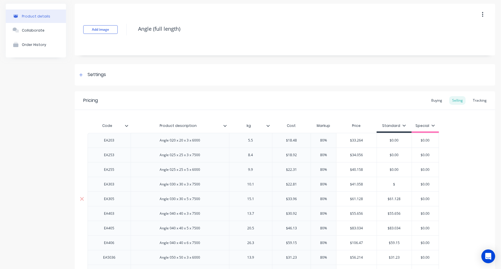
click at [395, 199] on input "$61.128" at bounding box center [394, 198] width 35 height 5
type input "$"
click at [393, 214] on input "$55.656" at bounding box center [394, 213] width 35 height 5
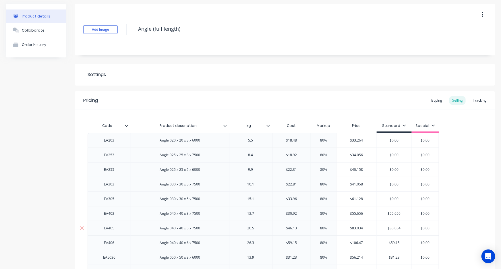
click at [392, 228] on input "$83.034" at bounding box center [394, 228] width 35 height 5
type input "$"
click at [392, 242] on input "$59.15" at bounding box center [394, 242] width 35 height 5
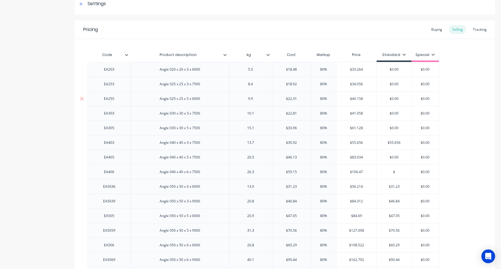
scroll to position [99, 0]
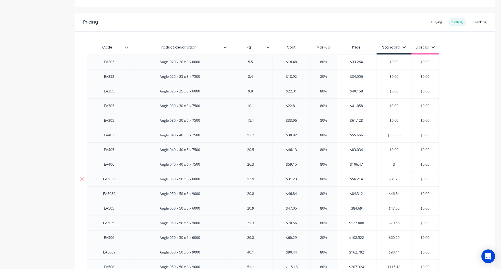
type input "$"
click at [392, 177] on input "$31.23" at bounding box center [394, 178] width 35 height 5
type input "$"
click at [393, 193] on input "$46.84" at bounding box center [394, 193] width 35 height 5
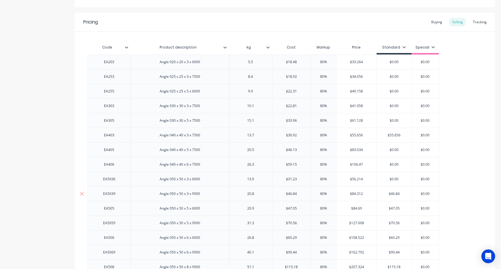
click at [393, 193] on input "$46.84" at bounding box center [394, 193] width 35 height 5
type input "$"
click at [394, 207] on input "$47.05" at bounding box center [394, 208] width 35 height 5
type input "$"
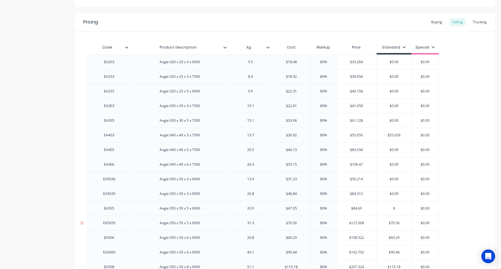
click at [394, 223] on input "$70.56" at bounding box center [394, 222] width 35 height 5
type input "$"
click at [395, 236] on input "$60.29" at bounding box center [394, 237] width 35 height 5
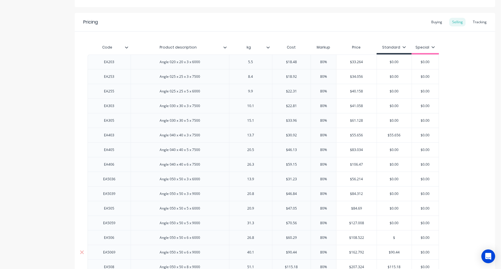
type input "$"
click at [394, 250] on input "$90.44" at bounding box center [394, 252] width 35 height 5
type input "$"
click at [393, 134] on input "$55.656" at bounding box center [394, 135] width 35 height 5
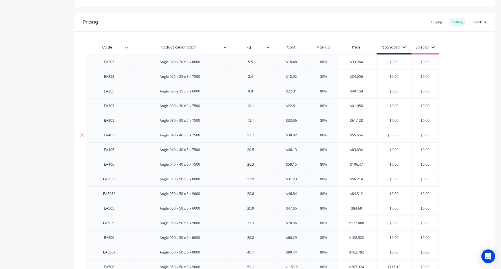
click at [393, 135] on input "$55.656" at bounding box center [394, 135] width 35 height 5
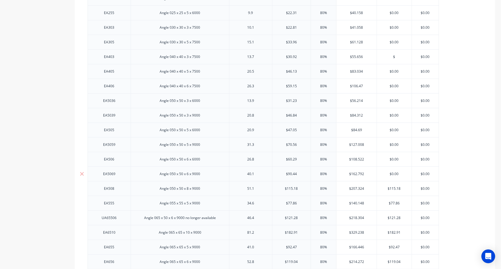
type input "$"
type input "$0.00"
click at [394, 187] on input "$115.18" at bounding box center [394, 188] width 35 height 5
type input "$"
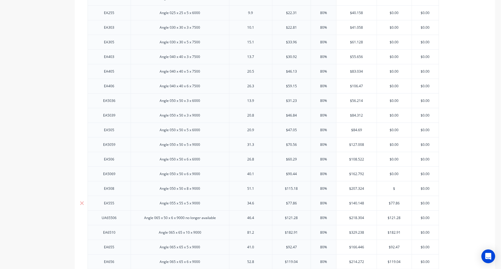
click at [394, 204] on input "$77.86" at bounding box center [394, 203] width 35 height 5
drag, startPoint x: 394, startPoint y: 204, endPoint x: 396, endPoint y: 206, distance: 3.1
click at [394, 203] on input "$77.86" at bounding box center [394, 203] width 35 height 5
type input "$"
click at [395, 217] on input "$121.28" at bounding box center [394, 217] width 35 height 5
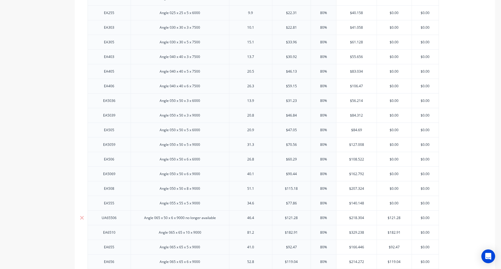
click at [395, 217] on input "$121.28" at bounding box center [394, 217] width 35 height 5
type input "$"
click at [393, 231] on input "$182.91" at bounding box center [394, 232] width 35 height 5
click at [393, 232] on input "$182.91" at bounding box center [394, 232] width 35 height 5
type input "$"
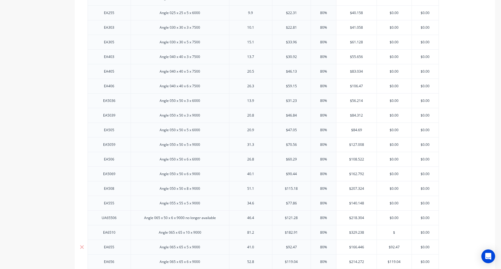
click at [393, 245] on input "$92.47" at bounding box center [394, 247] width 35 height 5
drag, startPoint x: 393, startPoint y: 245, endPoint x: 433, endPoint y: 232, distance: 42.4
click at [393, 245] on input "$92.47" at bounding box center [394, 247] width 35 height 5
type input "$"
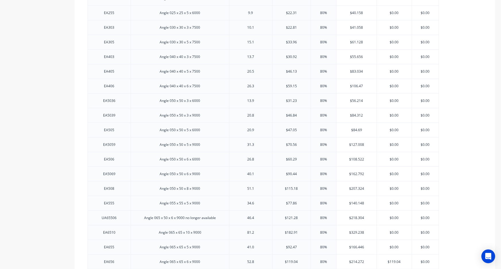
scroll to position [412, 0]
click at [395, 25] on input "$119.04" at bounding box center [394, 26] width 35 height 5
type input "$"
click at [393, 40] on input "$152.29" at bounding box center [394, 41] width 35 height 5
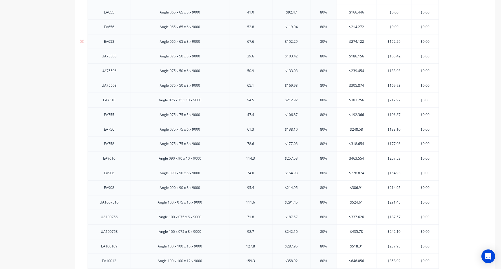
click at [393, 40] on input "$152.29" at bounding box center [394, 41] width 35 height 5
type input "$"
click at [392, 56] on input "$103.42" at bounding box center [394, 56] width 35 height 5
type input "$"
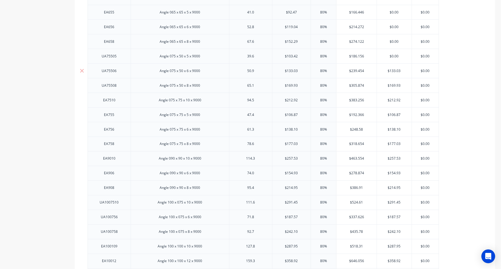
click at [392, 71] on input "$133.03" at bounding box center [394, 70] width 35 height 5
type input "$"
click at [394, 85] on input "$169.93" at bounding box center [394, 85] width 35 height 5
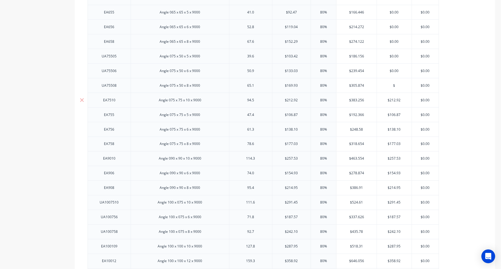
type input "$"
click at [392, 98] on input "$212.92" at bounding box center [394, 100] width 35 height 5
click at [392, 99] on input "$212.92" at bounding box center [394, 100] width 35 height 5
type input "$"
click at [393, 114] on input "$106.87" at bounding box center [394, 114] width 35 height 5
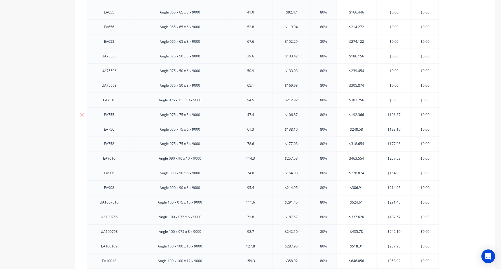
drag, startPoint x: 393, startPoint y: 114, endPoint x: 394, endPoint y: 118, distance: 3.9
click at [393, 115] on input "$106.87" at bounding box center [394, 114] width 35 height 5
type input "$"
click at [392, 129] on input "$138.10" at bounding box center [394, 129] width 35 height 5
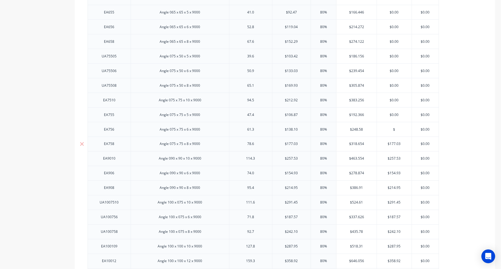
type input "$"
click at [393, 144] on input "$177.03" at bounding box center [394, 143] width 35 height 5
type input "$"
click at [393, 156] on input "$257.53" at bounding box center [394, 158] width 35 height 5
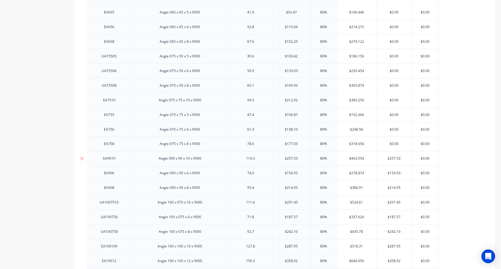
click at [393, 156] on input "$257.53" at bounding box center [394, 158] width 35 height 5
type input "$"
click at [393, 172] on input "$154.93" at bounding box center [394, 173] width 35 height 5
type input "$"
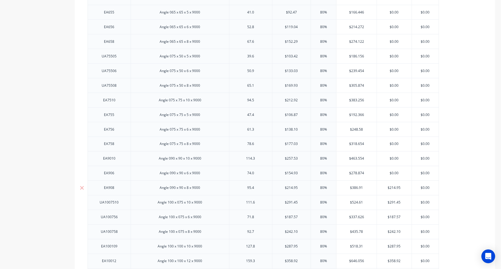
click at [393, 187] on input "$214.95" at bounding box center [394, 187] width 35 height 5
type input "$"
click at [395, 203] on input "$291.45" at bounding box center [394, 202] width 35 height 5
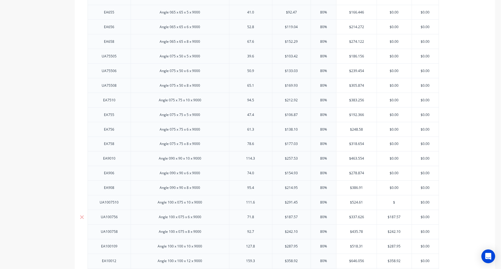
type input "$"
click at [395, 218] on input "$187.57" at bounding box center [394, 217] width 35 height 5
type input "$"
click at [393, 229] on input "$242.10" at bounding box center [394, 231] width 35 height 5
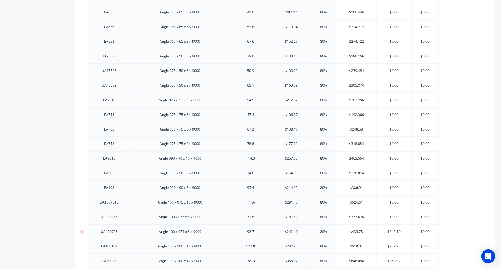
click at [393, 229] on input "$242.10" at bounding box center [394, 231] width 35 height 5
type input "$"
click at [459, 201] on div "EA203 Angle 020 x 20 x 3 x 6000 5.5 $18.48 80% $33.264 $33.264 $0.00 $ $0.00 EA…" at bounding box center [285, 173] width 395 height 864
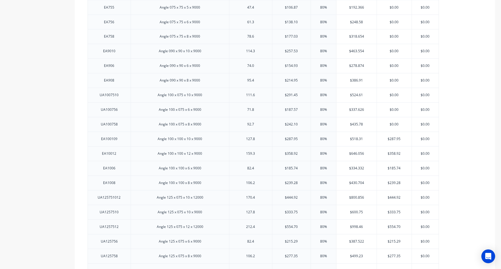
scroll to position [569, 0]
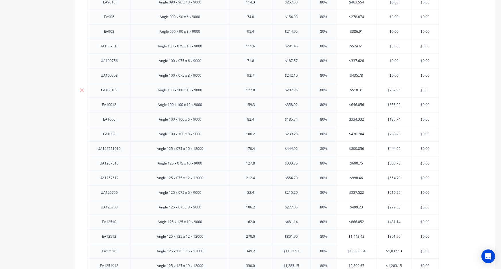
click at [391, 88] on input "$287.95" at bounding box center [394, 90] width 35 height 5
type input "$"
click at [392, 103] on input "$358.92" at bounding box center [394, 104] width 35 height 5
drag, startPoint x: 392, startPoint y: 103, endPoint x: 391, endPoint y: 108, distance: 4.6
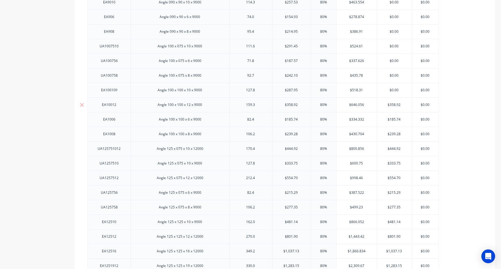
click at [392, 104] on input "$358.92" at bounding box center [394, 104] width 35 height 5
type input "$"
click at [391, 117] on input "$185.74" at bounding box center [394, 119] width 35 height 5
drag, startPoint x: 391, startPoint y: 118, endPoint x: 390, endPoint y: 129, distance: 11.3
click at [391, 118] on input "$185.74" at bounding box center [394, 119] width 35 height 5
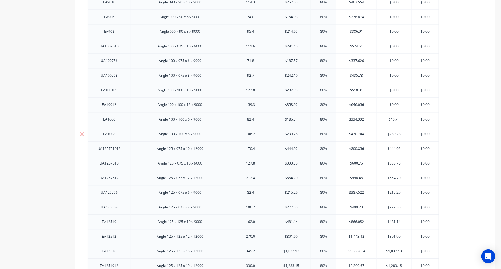
type input "$15.74"
click at [395, 132] on input "$239.28" at bounding box center [394, 133] width 35 height 5
click at [395, 133] on input "$239.28" at bounding box center [394, 133] width 35 height 5
type input "$"
click at [393, 118] on input "$15.74" at bounding box center [394, 119] width 35 height 5
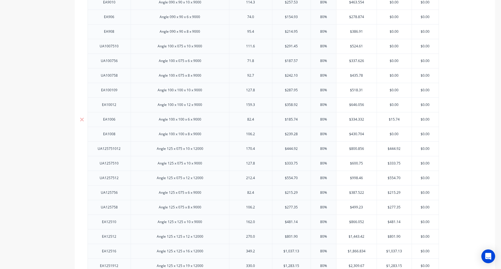
click at [393, 118] on input "$15.74" at bounding box center [394, 119] width 35 height 5
type input "$"
click at [394, 146] on input "$444.92" at bounding box center [394, 148] width 35 height 5
type input "$"
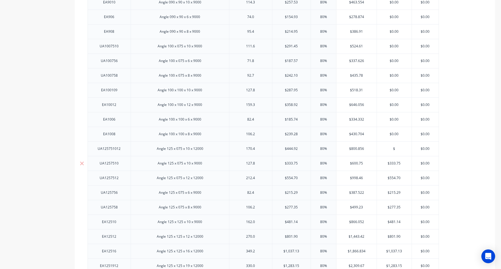
click at [393, 161] on input "$333.75" at bounding box center [394, 163] width 35 height 5
drag, startPoint x: 393, startPoint y: 161, endPoint x: 395, endPoint y: 166, distance: 5.1
click at [394, 162] on input "$333.75" at bounding box center [394, 163] width 35 height 5
type input "$"
click at [393, 176] on input "$554.70" at bounding box center [394, 177] width 35 height 5
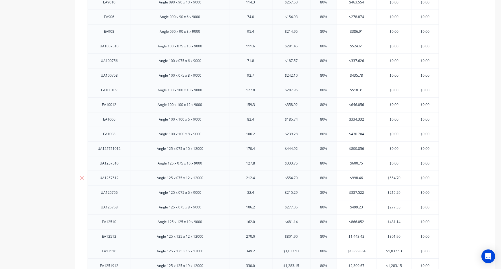
click at [393, 177] on input "$554.70" at bounding box center [394, 177] width 35 height 5
type input "$"
click at [393, 190] on input "$215.29" at bounding box center [394, 192] width 35 height 5
type input "$"
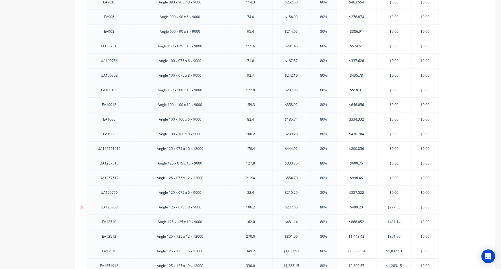
click at [393, 205] on input "$277.35" at bounding box center [394, 207] width 35 height 5
click at [393, 206] on input "$277.35" at bounding box center [394, 207] width 35 height 5
type input "$"
click at [393, 219] on input "$481.14" at bounding box center [394, 221] width 35 height 5
drag, startPoint x: 392, startPoint y: 219, endPoint x: 391, endPoint y: 231, distance: 11.9
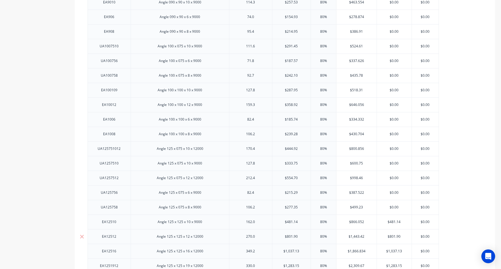
click at [392, 220] on input "$481.14" at bounding box center [394, 221] width 35 height 5
type input "$"
click at [392, 234] on input "$801.90" at bounding box center [394, 236] width 35 height 5
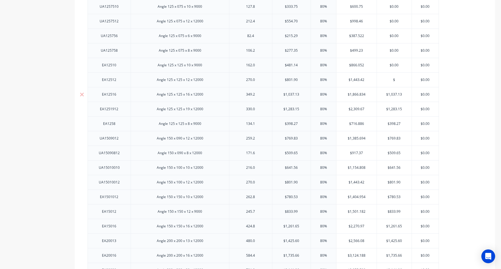
type input "$"
click at [393, 92] on input "$1,037.13" at bounding box center [394, 94] width 35 height 5
type input "$"
click at [392, 109] on input "$1,283.15" at bounding box center [394, 108] width 35 height 5
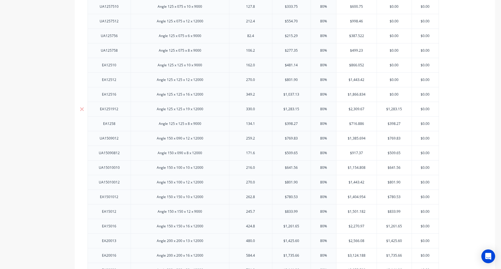
click at [392, 109] on input "$1,283.15" at bounding box center [394, 108] width 35 height 5
type input "$"
click at [393, 123] on input "$398.27" at bounding box center [394, 123] width 35 height 5
type input "$"
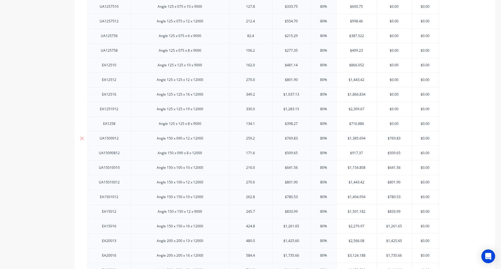
click at [394, 136] on input "$769.83" at bounding box center [394, 138] width 35 height 5
type input "$"
click at [391, 151] on input "$509.65" at bounding box center [394, 152] width 35 height 5
drag, startPoint x: 391, startPoint y: 151, endPoint x: 393, endPoint y: 159, distance: 8.2
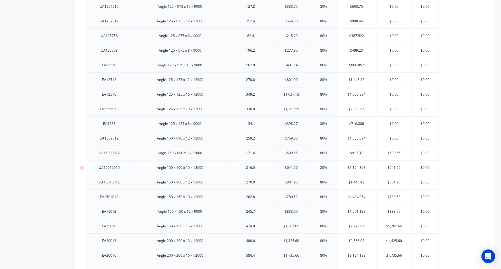
click at [391, 151] on input "$509.65" at bounding box center [394, 152] width 35 height 5
type input "$"
click at [393, 166] on input "$641.56" at bounding box center [394, 167] width 35 height 5
type input "$"
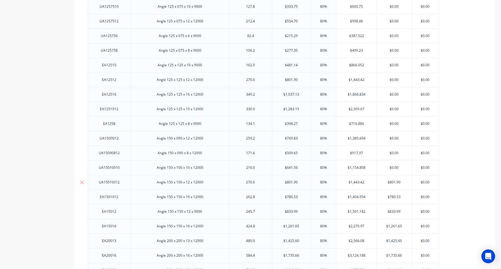
click at [392, 181] on input "$801.90" at bounding box center [394, 182] width 35 height 5
type input "$"
click at [392, 194] on input "$780.53" at bounding box center [394, 196] width 35 height 5
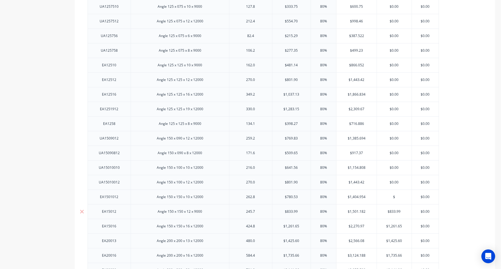
type input "$"
click at [393, 209] on input "$833.99" at bounding box center [394, 211] width 35 height 5
type input "$"
click at [391, 226] on input "$1,261.65" at bounding box center [394, 226] width 35 height 5
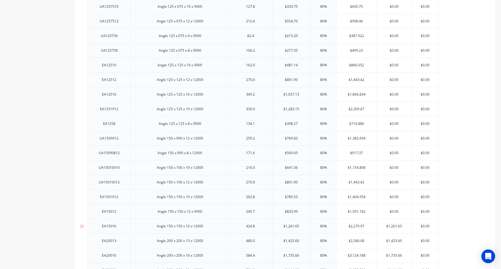
click at [390, 226] on input "$1,261.65" at bounding box center [394, 226] width 35 height 5
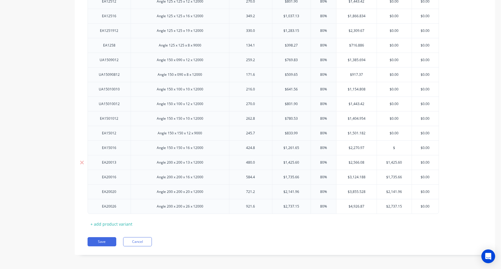
type input "$"
click at [393, 160] on input "$1,425.60" at bounding box center [394, 162] width 35 height 5
click at [393, 160] on input "$1,45.60" at bounding box center [394, 162] width 35 height 5
click at [392, 160] on input "$1,45.60" at bounding box center [394, 162] width 35 height 5
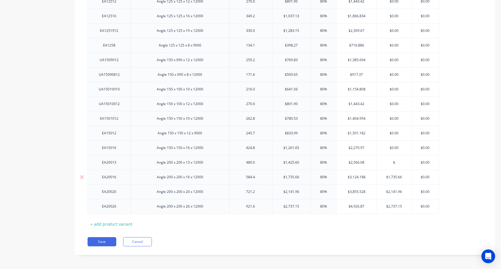
type input "$"
click at [393, 175] on input "$1,735.66" at bounding box center [394, 176] width 35 height 5
type input "$"
click at [390, 191] on input "$2,141.96" at bounding box center [394, 191] width 35 height 5
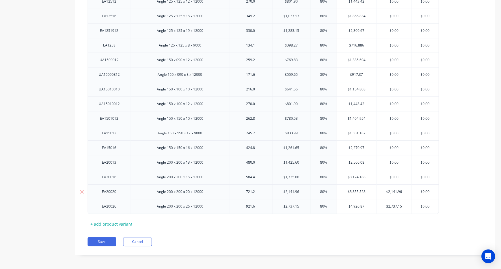
click at [390, 191] on input "$2,141.96" at bounding box center [394, 191] width 35 height 5
type input "$"
click at [391, 204] on input "$2,737.15" at bounding box center [394, 206] width 35 height 5
type input "$"
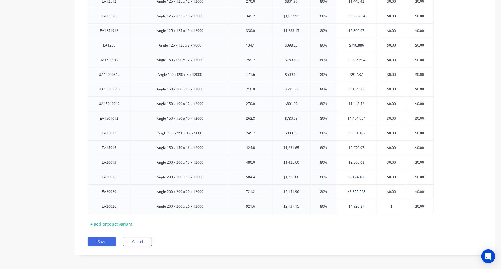
drag, startPoint x: 101, startPoint y: 241, endPoint x: 104, endPoint y: 241, distance: 3.2
click at [101, 241] on button "Save" at bounding box center [102, 241] width 29 height 9
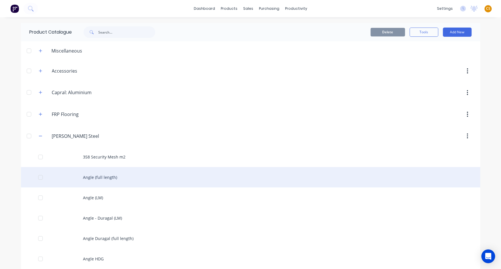
click at [106, 181] on div "Angle (full length)" at bounding box center [250, 177] width 459 height 20
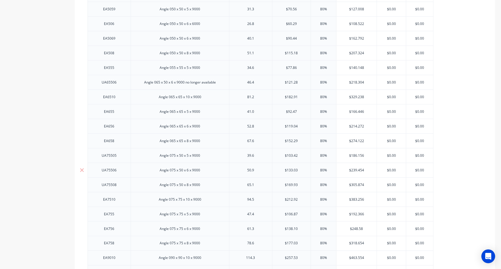
scroll to position [78, 0]
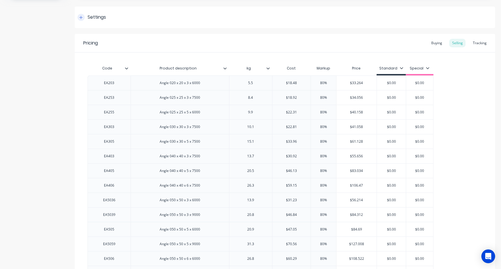
click at [80, 18] on icon at bounding box center [80, 17] width 3 height 4
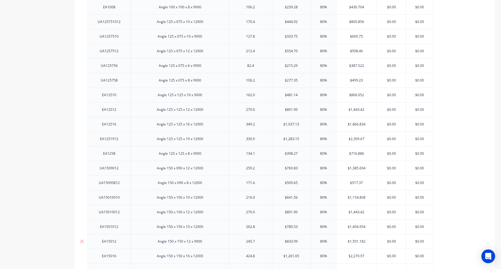
scroll to position [1047, 0]
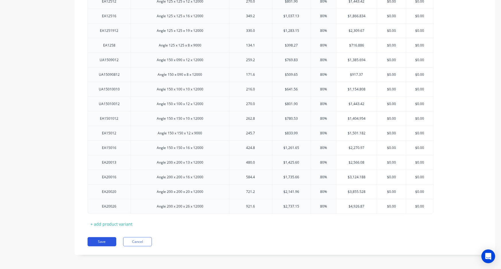
click at [106, 242] on button "Save" at bounding box center [102, 241] width 29 height 9
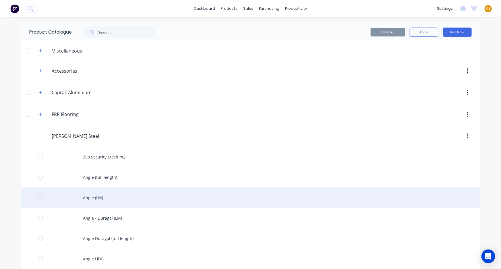
click at [93, 200] on div "Angle (LM)" at bounding box center [250, 197] width 459 height 20
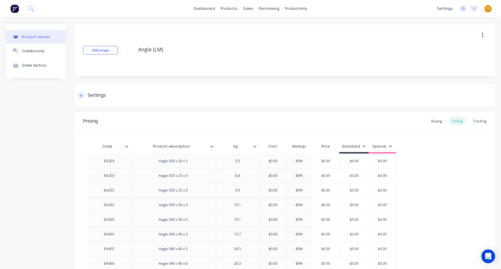
click at [81, 97] on icon at bounding box center [80, 96] width 3 height 4
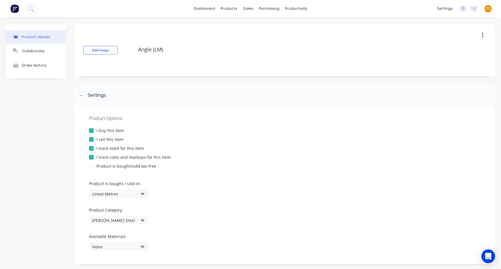
drag, startPoint x: 29, startPoint y: 201, endPoint x: 31, endPoint y: 205, distance: 5.0
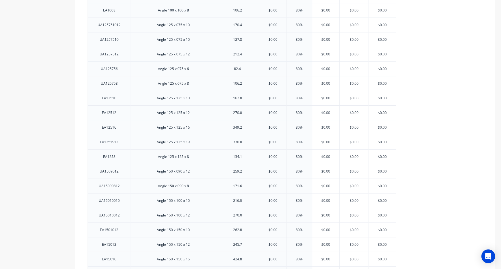
scroll to position [1047, 0]
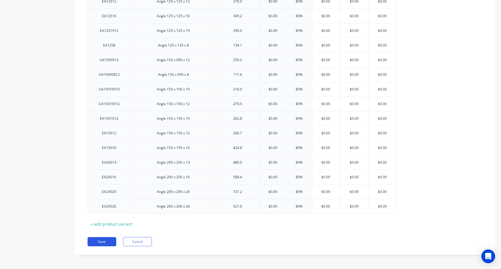
click at [95, 239] on button "Save" at bounding box center [102, 241] width 29 height 9
